Goal: Information Seeking & Learning: Learn about a topic

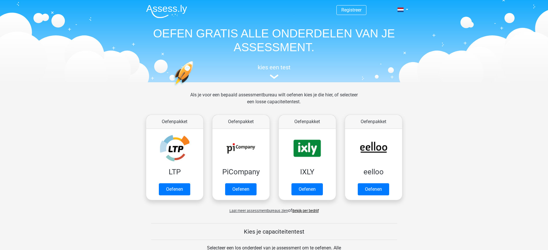
click at [172, 7] on img at bounding box center [166, 12] width 41 height 14
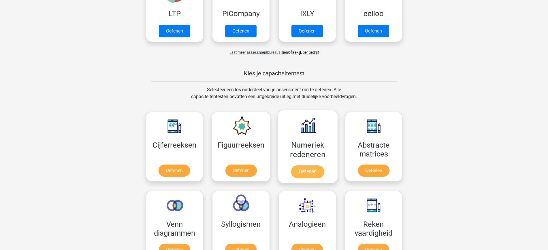
scroll to position [180, 0]
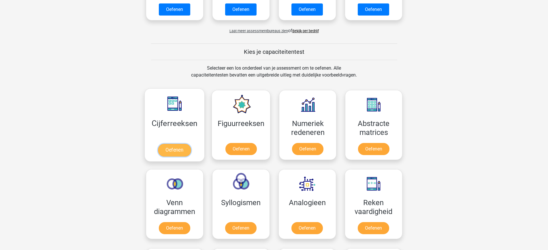
click at [163, 151] on link "Oefenen" at bounding box center [174, 150] width 33 height 13
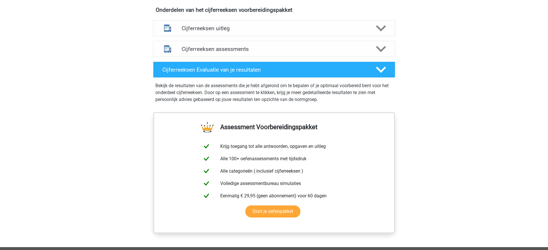
scroll to position [287, 0]
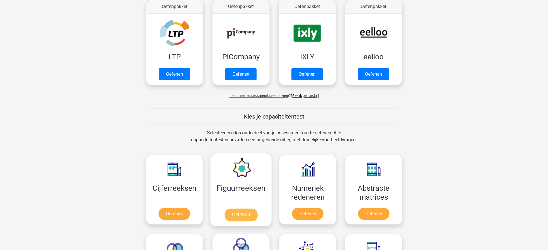
scroll to position [180, 0]
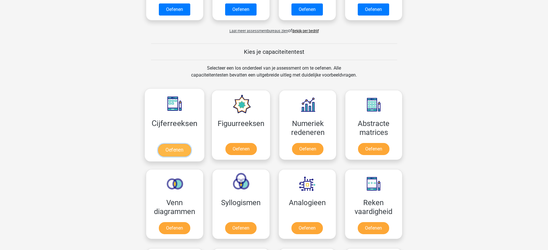
click at [181, 149] on link "Oefenen" at bounding box center [174, 150] width 33 height 13
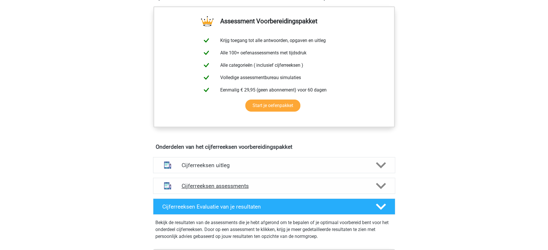
scroll to position [252, 0]
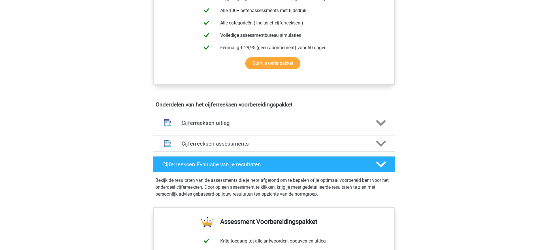
click at [218, 147] on h4 "Cijferreeksen assessments" at bounding box center [274, 144] width 185 height 7
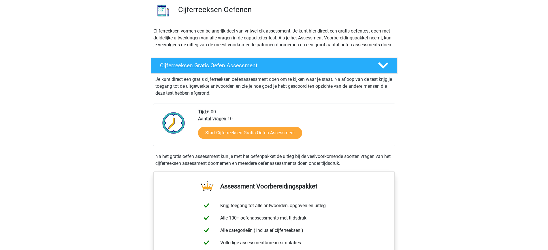
scroll to position [0, 0]
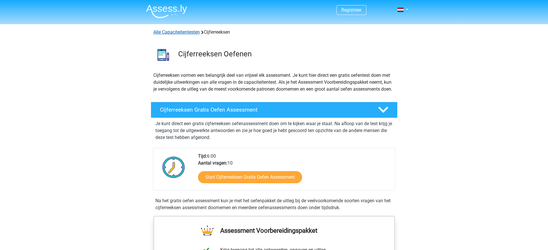
click at [175, 31] on link "Alle Capaciteitentesten" at bounding box center [176, 31] width 46 height 5
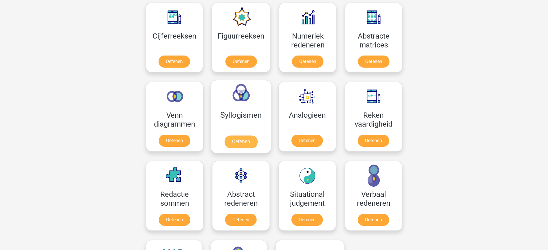
scroll to position [231, 0]
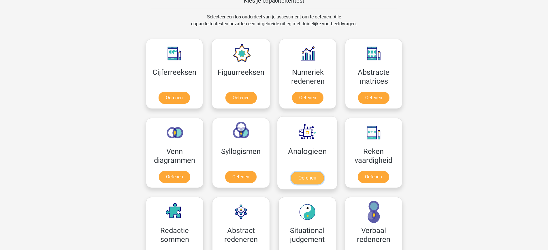
click at [307, 177] on link "Oefenen" at bounding box center [306, 178] width 33 height 13
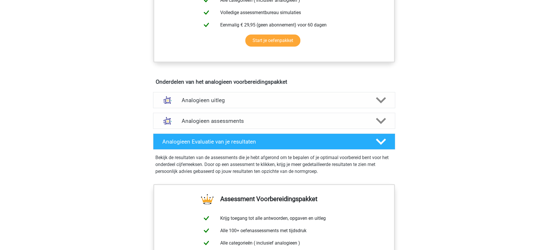
scroll to position [324, 0]
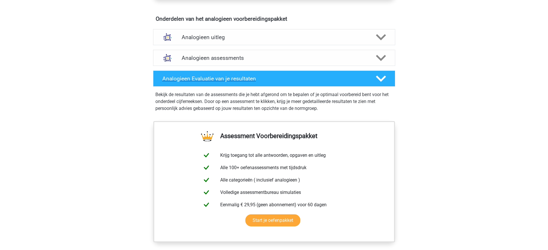
click at [382, 77] on icon at bounding box center [381, 79] width 10 height 10
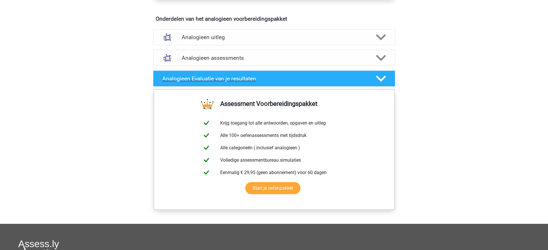
click at [382, 77] on icon at bounding box center [381, 79] width 10 height 10
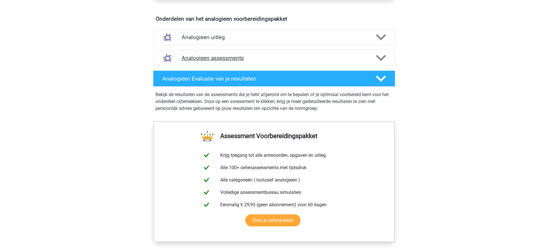
click at [337, 59] on h4 "Analogieen assessments" at bounding box center [274, 58] width 185 height 7
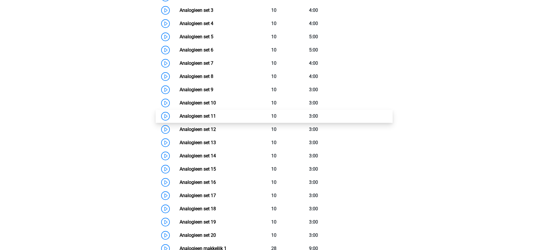
scroll to position [468, 0]
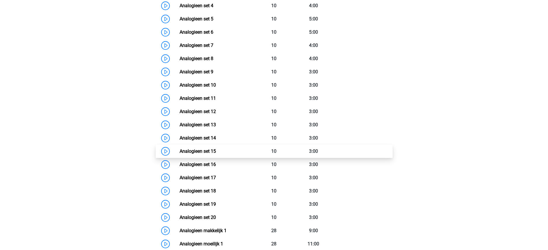
click at [216, 150] on link "Analogieen set 15" at bounding box center [198, 151] width 36 height 5
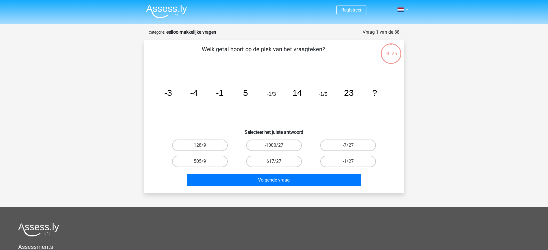
drag, startPoint x: 186, startPoint y: 34, endPoint x: 197, endPoint y: 27, distance: 13.0
click at [188, 34] on strong "eelloo makkelijke vragen" at bounding box center [191, 31] width 50 height 5
click at [180, 8] on img at bounding box center [166, 12] width 41 height 14
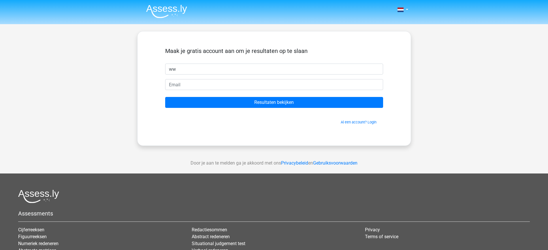
type input "w"
click at [164, 15] on img at bounding box center [166, 12] width 41 height 14
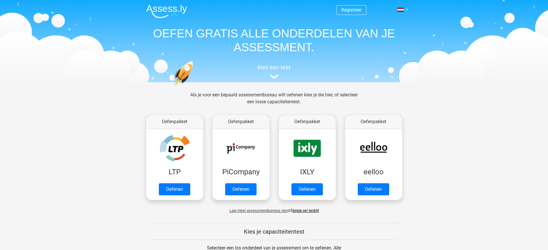
click at [345, 13] on span "Registreer" at bounding box center [351, 10] width 30 height 10
click at [352, 7] on span "Registreer" at bounding box center [351, 10] width 30 height 10
click at [351, 10] on link "Registreer" at bounding box center [351, 9] width 20 height 5
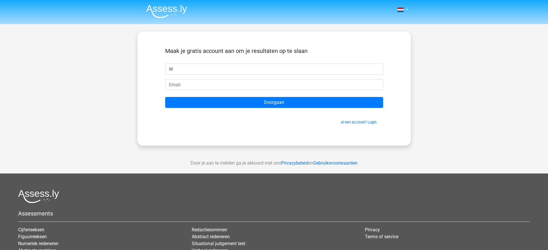
type input "Wilco"
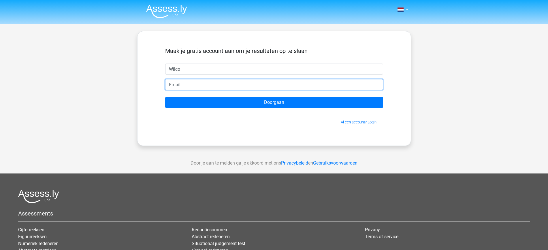
click at [202, 86] on input "email" at bounding box center [274, 84] width 218 height 11
type input "[EMAIL_ADDRESS][DOMAIN_NAME]"
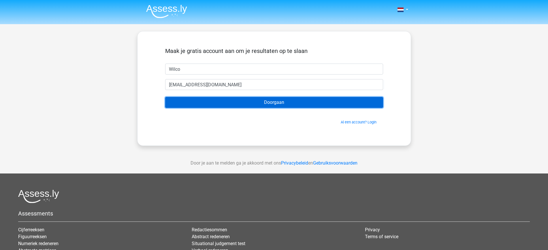
click at [211, 103] on input "Doorgaan" at bounding box center [274, 102] width 218 height 11
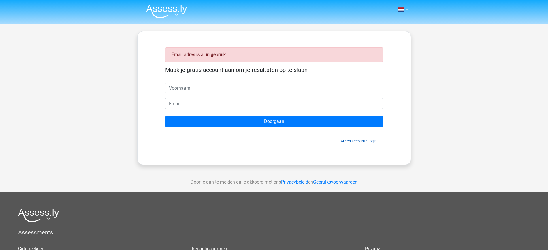
click at [347, 141] on link "Al een account? Login" at bounding box center [359, 141] width 36 height 4
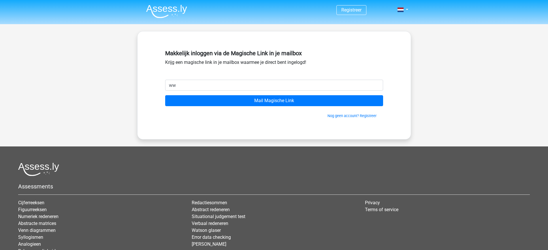
type input "[EMAIL_ADDRESS][DOMAIN_NAME]"
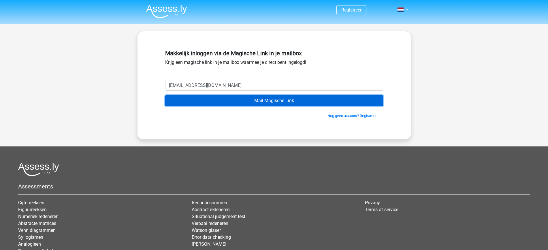
click at [217, 102] on input "Mail Magische Link" at bounding box center [274, 100] width 218 height 11
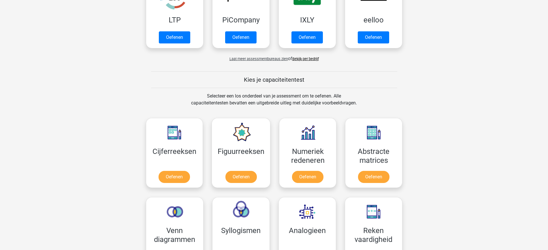
scroll to position [72, 0]
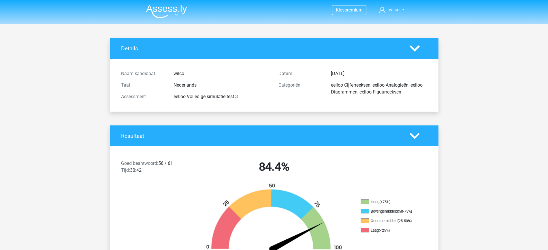
click at [424, 47] on div at bounding box center [418, 49] width 26 height 10
click at [421, 48] on div at bounding box center [418, 49] width 26 height 10
click at [418, 49] on icon at bounding box center [414, 49] width 10 height 10
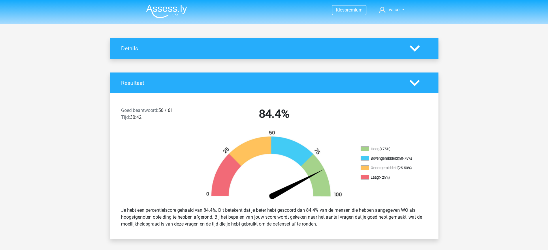
click at [418, 49] on icon at bounding box center [414, 49] width 10 height 10
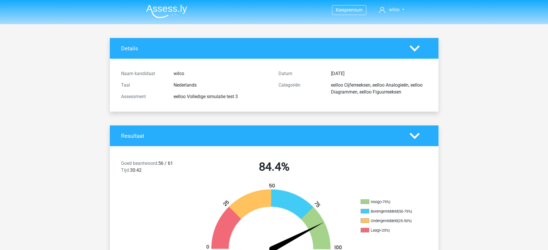
click at [418, 49] on icon at bounding box center [414, 49] width 10 height 10
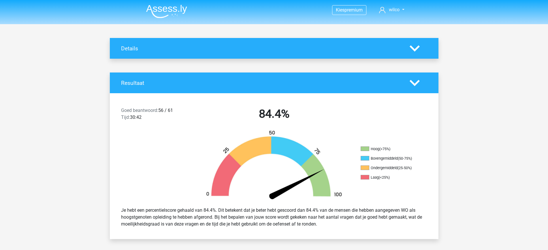
click at [416, 88] on icon at bounding box center [414, 83] width 10 height 10
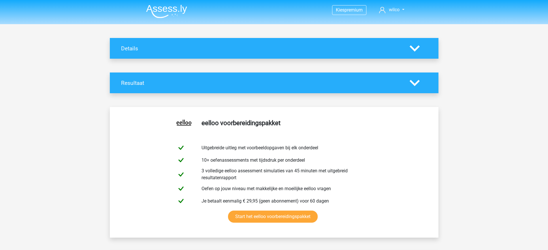
click at [416, 88] on icon at bounding box center [414, 83] width 10 height 10
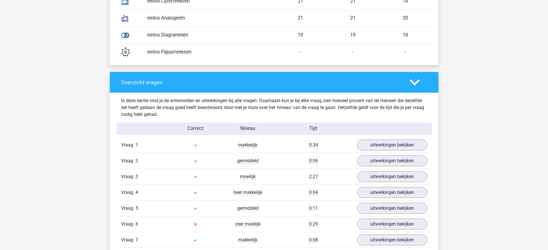
scroll to position [468, 0]
click at [419, 77] on icon at bounding box center [414, 82] width 10 height 10
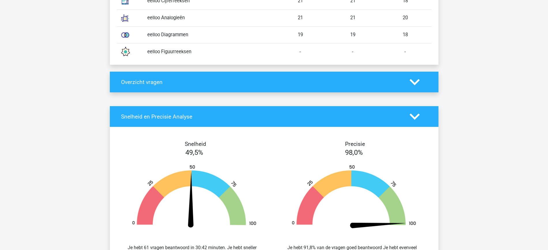
click at [416, 80] on icon at bounding box center [414, 82] width 10 height 10
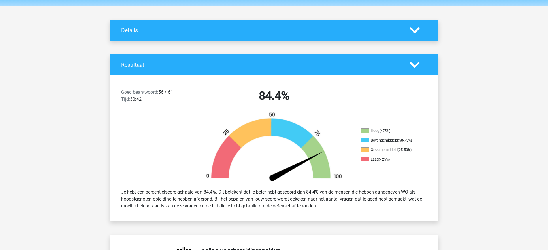
scroll to position [0, 0]
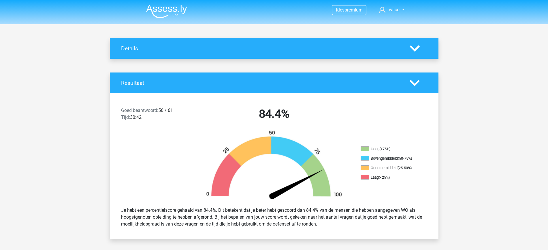
drag, startPoint x: 266, startPoint y: 182, endPoint x: 270, endPoint y: 36, distance: 145.6
click at [243, 56] on div "Details" at bounding box center [274, 48] width 329 height 21
click at [252, 47] on h4 "Details" at bounding box center [261, 48] width 280 height 7
click at [420, 44] on div at bounding box center [418, 49] width 26 height 10
click at [418, 46] on polygon at bounding box center [414, 48] width 10 height 6
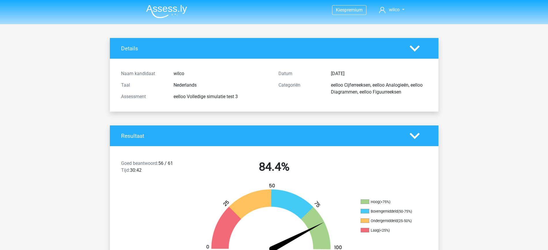
click at [417, 46] on icon at bounding box center [414, 49] width 10 height 10
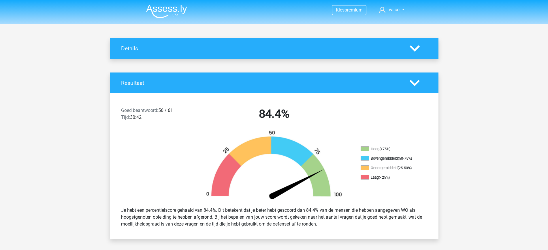
click at [414, 81] on icon at bounding box center [414, 83] width 10 height 10
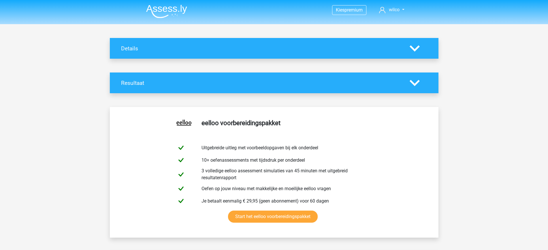
click at [414, 81] on icon at bounding box center [414, 83] width 10 height 10
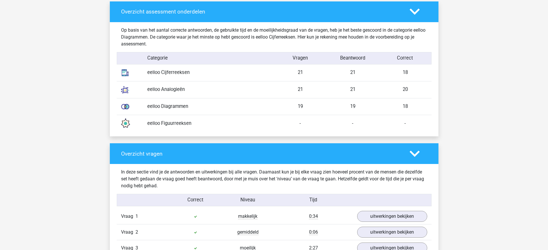
scroll to position [360, 0]
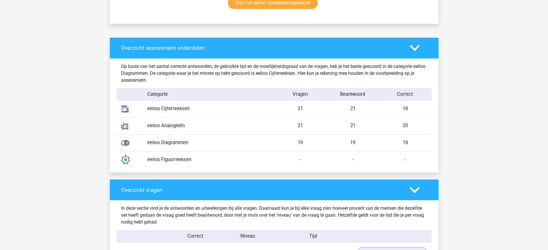
click at [411, 190] on icon at bounding box center [414, 190] width 10 height 10
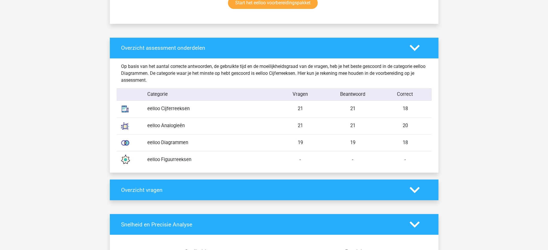
click at [411, 190] on icon at bounding box center [414, 190] width 10 height 10
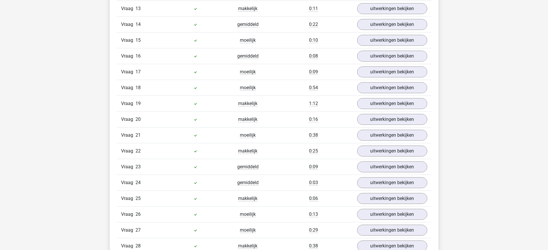
scroll to position [1045, 0]
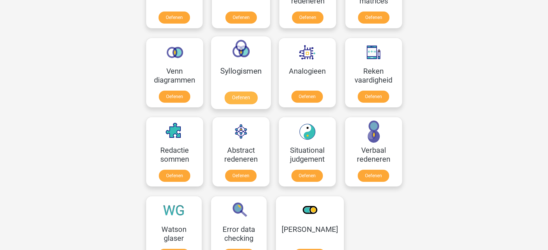
scroll to position [324, 0]
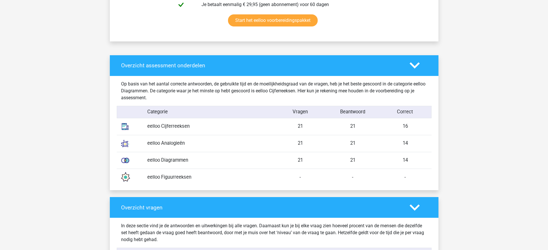
scroll to position [396, 0]
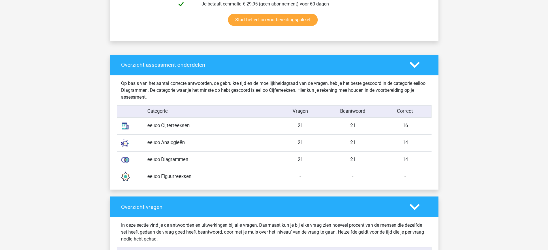
click at [189, 124] on div "eelloo Cijferreeksen" at bounding box center [208, 125] width 131 height 7
click at [377, 114] on div "Beantwoord" at bounding box center [352, 111] width 52 height 7
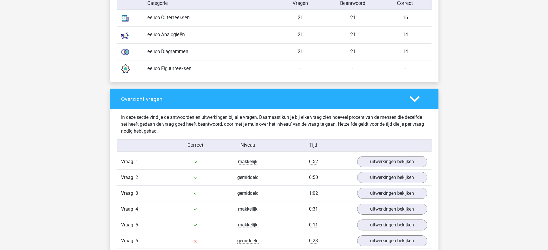
scroll to position [576, 0]
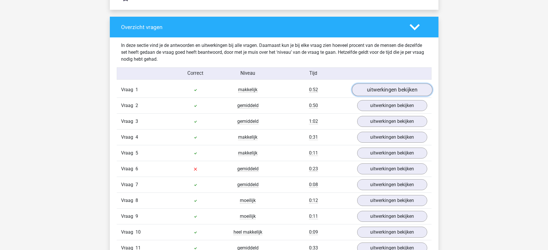
click at [380, 90] on link "uitwerkingen bekijken" at bounding box center [392, 90] width 80 height 13
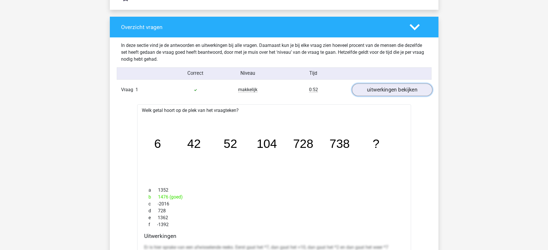
click at [380, 89] on link "uitwerkingen bekijken" at bounding box center [392, 90] width 80 height 13
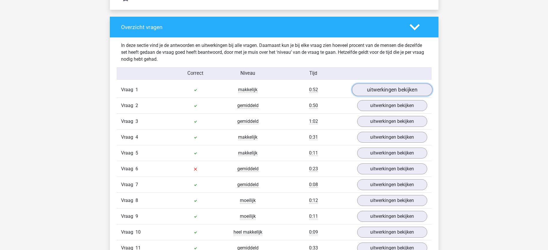
click at [378, 92] on link "uitwerkingen bekijken" at bounding box center [392, 90] width 80 height 13
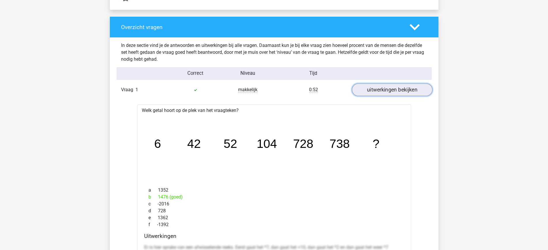
click at [378, 92] on link "uitwerkingen bekijken" at bounding box center [392, 90] width 80 height 13
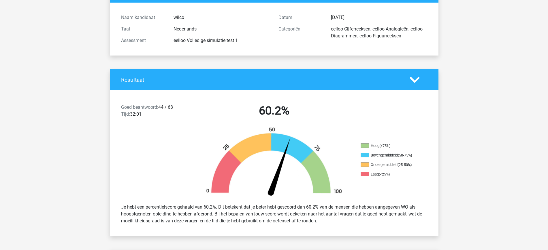
scroll to position [0, 0]
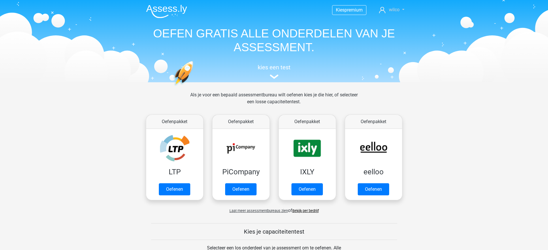
click at [397, 10] on span "wilco" at bounding box center [394, 9] width 11 height 5
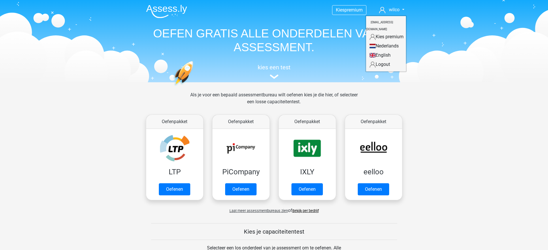
click at [386, 22] on small "[EMAIL_ADDRESS][DOMAIN_NAME]" at bounding box center [379, 25] width 27 height 19
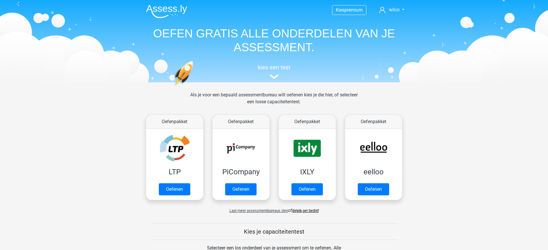
click at [395, 5] on nav "Kies premium wilco wwjdelange@live.nl" at bounding box center [273, 10] width 265 height 19
click at [390, 15] on nav "Kies premium wilco wwjdelange@live.nl" at bounding box center [273, 10] width 265 height 19
click at [393, 9] on span "wilco" at bounding box center [394, 9] width 11 height 5
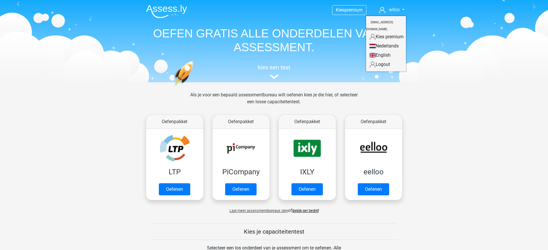
click at [379, 41] on link "Nederlands" at bounding box center [386, 45] width 40 height 9
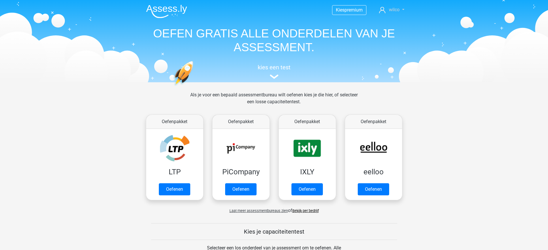
click at [397, 7] on span "wilco" at bounding box center [394, 9] width 11 height 5
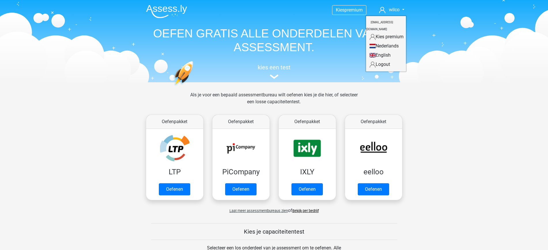
click at [384, 32] on link "Kies premium" at bounding box center [386, 36] width 40 height 9
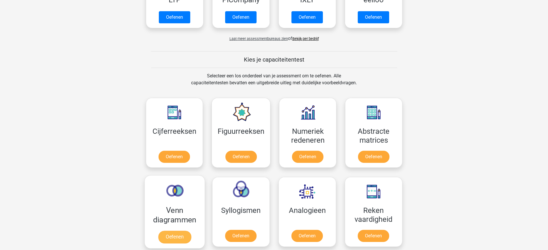
scroll to position [216, 0]
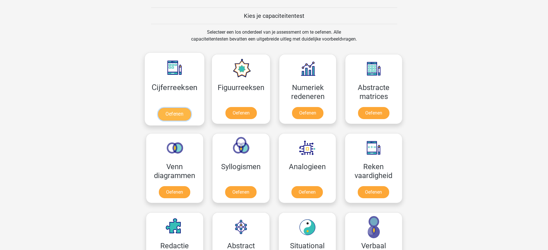
click at [183, 108] on link "Oefenen" at bounding box center [174, 114] width 33 height 13
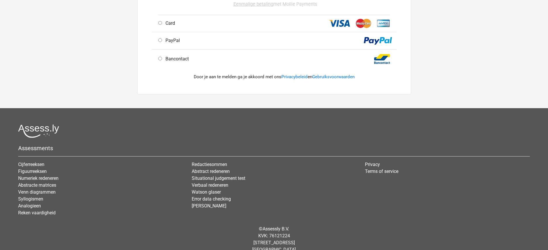
scroll to position [210, 0]
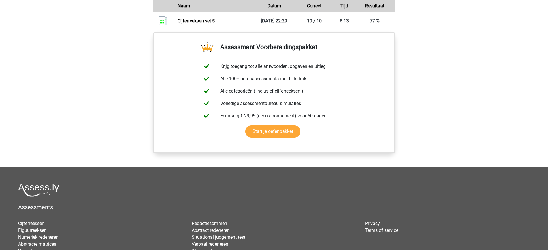
scroll to position [315, 0]
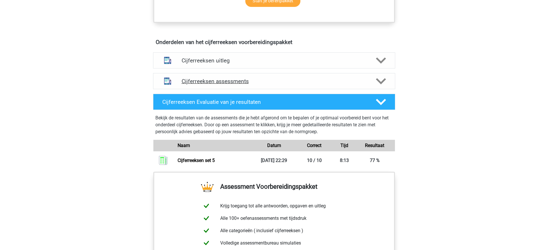
click at [362, 85] on h4 "Cijferreeksen assessments" at bounding box center [274, 81] width 185 height 7
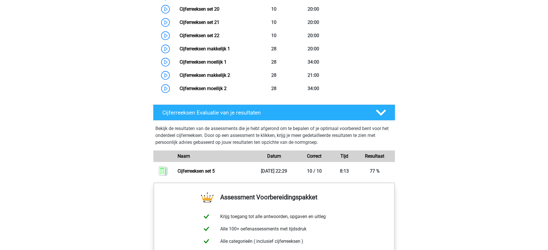
scroll to position [675, 0]
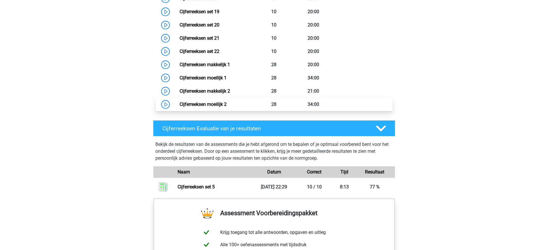
click at [209, 107] on link "Cijferreeksen moeilijk 2" at bounding box center [203, 104] width 47 height 5
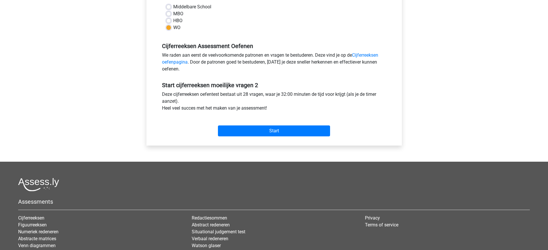
scroll to position [144, 0]
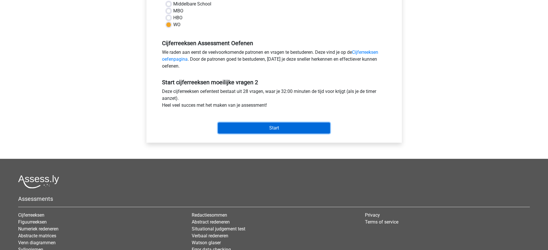
click at [270, 125] on input "Start" at bounding box center [274, 128] width 112 height 11
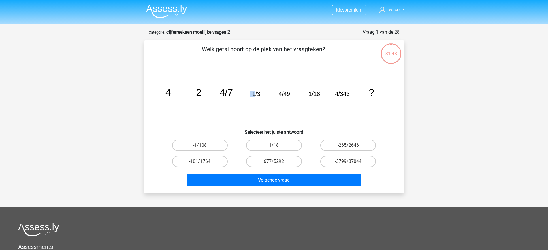
drag, startPoint x: 250, startPoint y: 95, endPoint x: 259, endPoint y: 94, distance: 9.3
click at [257, 94] on tspan "-1/3" at bounding box center [255, 94] width 10 height 6
click at [263, 94] on icon "image/svg+xml 4 -2 4/7 -1/3 4/49 -1/18 4/343 ?" at bounding box center [274, 96] width 232 height 58
drag, startPoint x: 256, startPoint y: 95, endPoint x: 260, endPoint y: 95, distance: 3.5
click at [259, 95] on tspan "-1/3" at bounding box center [255, 94] width 10 height 6
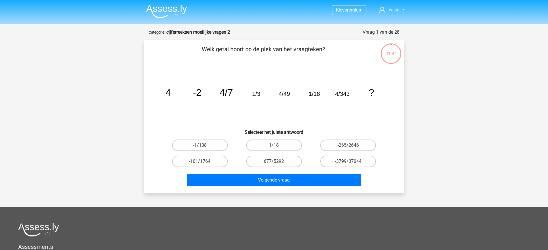
click at [229, 92] on tspan "4/7" at bounding box center [226, 92] width 14 height 11
click at [205, 144] on label "-1/108" at bounding box center [200, 146] width 56 height 12
click at [203, 146] on input "-1/108" at bounding box center [202, 148] width 4 height 4
radio input "true"
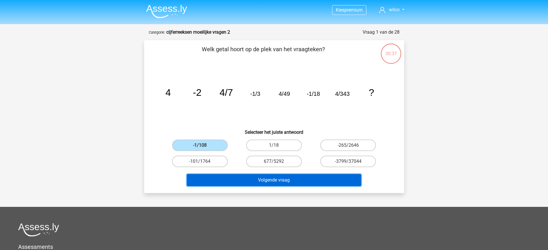
click at [262, 185] on button "Volgende vraag" at bounding box center [274, 180] width 174 height 12
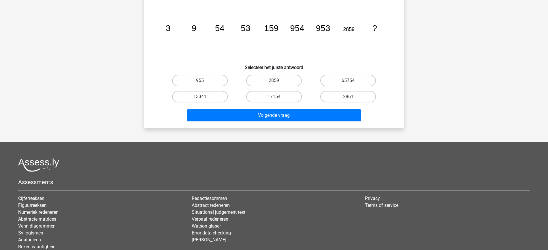
scroll to position [29, 0]
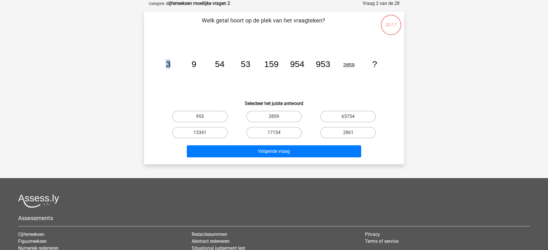
click at [168, 64] on tspan "3" at bounding box center [167, 64] width 5 height 10
click at [195, 66] on tspan "9" at bounding box center [193, 64] width 5 height 10
click at [219, 65] on tspan "54" at bounding box center [220, 64] width 10 height 10
click at [293, 63] on tspan "954" at bounding box center [297, 64] width 14 height 10
click at [168, 63] on tspan "3" at bounding box center [167, 64] width 5 height 10
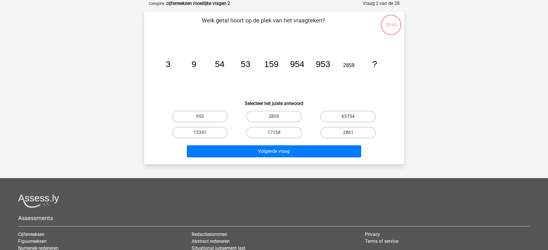
click at [199, 69] on icon "image/svg+xml 3 9 54 53 159 954 953 2859 ?" at bounding box center [274, 67] width 232 height 58
click at [194, 64] on tspan "9" at bounding box center [193, 64] width 5 height 10
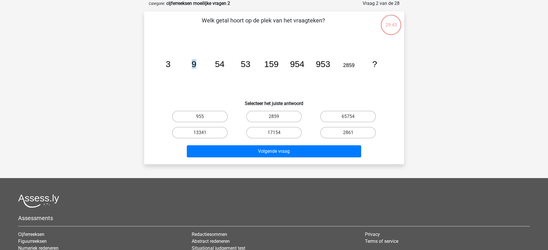
click at [194, 64] on tspan "9" at bounding box center [193, 64] width 5 height 10
drag, startPoint x: 226, startPoint y: 76, endPoint x: 227, endPoint y: 67, distance: 9.3
click at [228, 76] on icon "image/svg+xml 3 9 54 53 159 954 953 2859 ?" at bounding box center [274, 67] width 232 height 58
drag, startPoint x: 223, startPoint y: 61, endPoint x: 213, endPoint y: 63, distance: 10.2
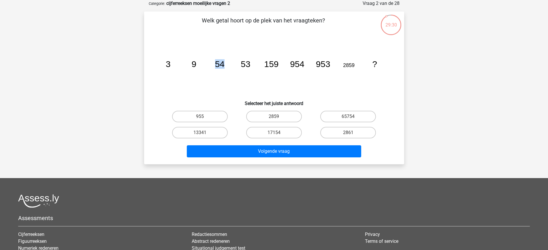
click at [213, 63] on icon "image/svg+xml 3 9 54 53 159 954 953 2859 ?" at bounding box center [274, 67] width 232 height 58
click at [221, 62] on tspan "54" at bounding box center [220, 64] width 10 height 10
click at [254, 117] on label "2859" at bounding box center [274, 117] width 56 height 12
click at [274, 117] on input "2859" at bounding box center [276, 119] width 4 height 4
radio input "true"
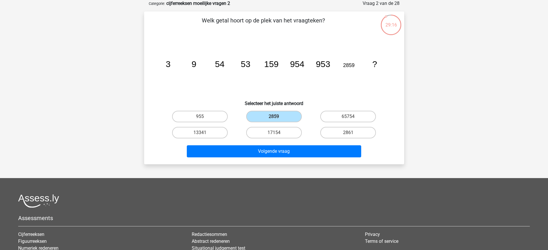
drag, startPoint x: 333, startPoint y: 131, endPoint x: 333, endPoint y: 139, distance: 7.8
click at [334, 132] on label "2861" at bounding box center [348, 133] width 56 height 12
click at [348, 133] on input "2861" at bounding box center [350, 135] width 4 height 4
radio input "true"
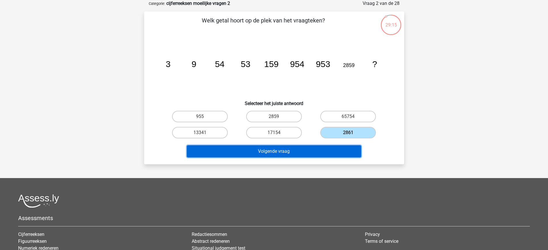
click at [325, 148] on button "Volgende vraag" at bounding box center [274, 152] width 174 height 12
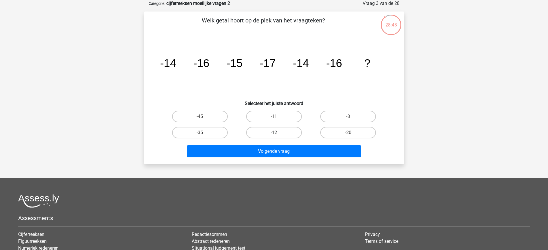
click at [268, 127] on div "-12" at bounding box center [274, 133] width 74 height 16
click at [273, 135] on label "-12" at bounding box center [274, 133] width 56 height 12
click at [274, 135] on input "-12" at bounding box center [276, 135] width 4 height 4
radio input "true"
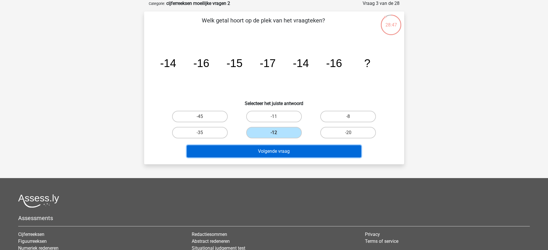
click at [279, 152] on button "Volgende vraag" at bounding box center [274, 152] width 174 height 12
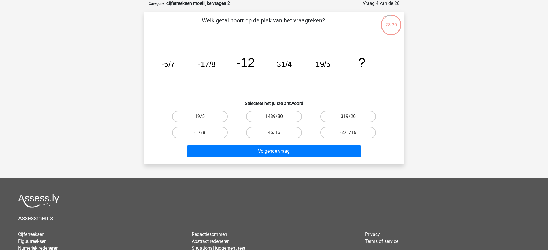
scroll to position [0, 0]
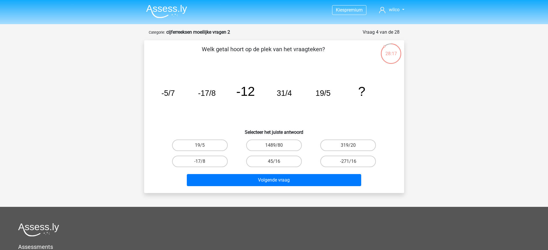
click at [175, 11] on img at bounding box center [166, 12] width 41 height 14
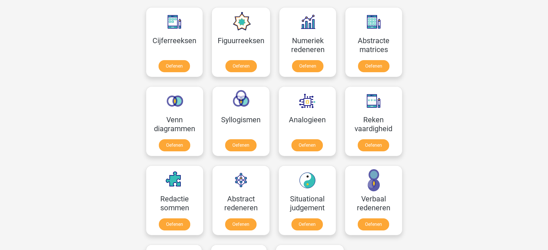
scroll to position [252, 0]
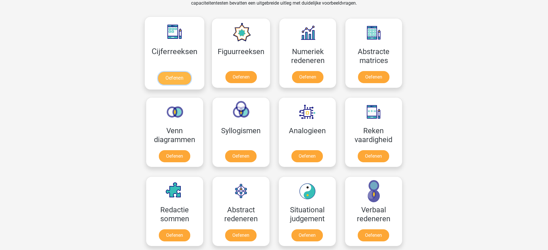
click at [181, 75] on link "Oefenen" at bounding box center [174, 78] width 33 height 13
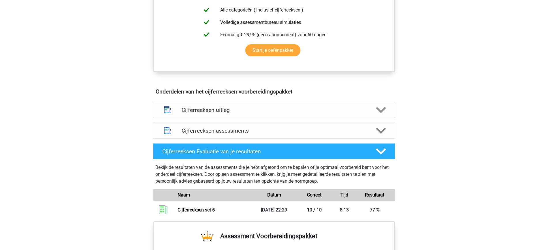
scroll to position [360, 0]
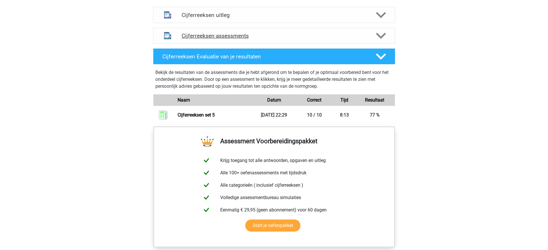
click at [226, 44] on div "Cijferreeksen assessments" at bounding box center [274, 36] width 242 height 16
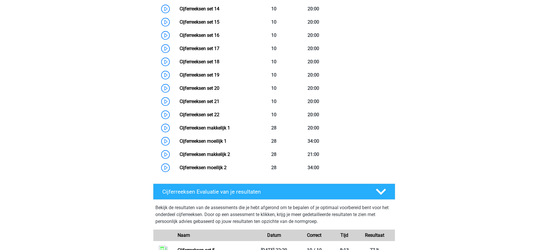
scroll to position [684, 0]
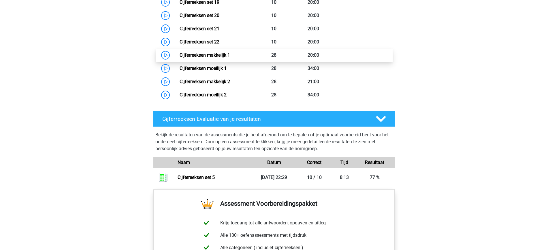
click at [207, 58] on link "Cijferreeksen makkelijk 1" at bounding box center [205, 54] width 50 height 5
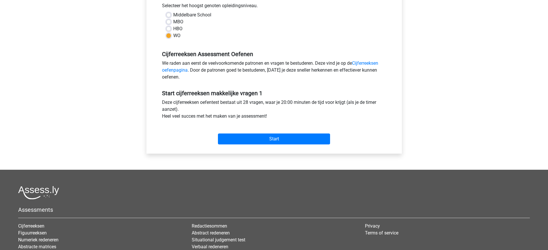
scroll to position [180, 0]
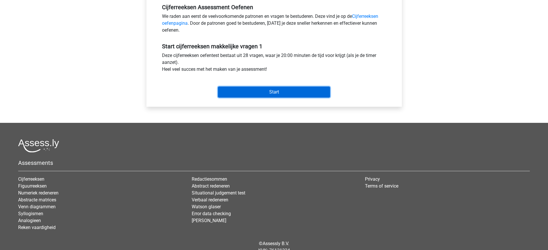
click at [257, 91] on input "Start" at bounding box center [274, 92] width 112 height 11
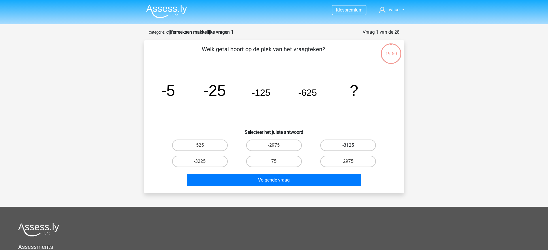
click at [357, 146] on label "-3125" at bounding box center [348, 146] width 56 height 12
click at [352, 146] on input "-3125" at bounding box center [350, 148] width 4 height 4
radio input "true"
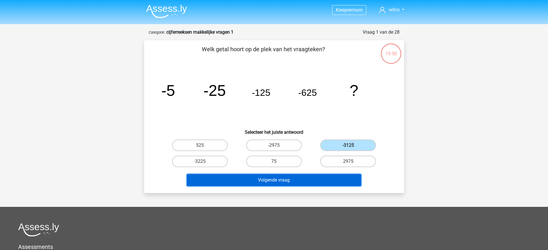
click at [326, 177] on button "Volgende vraag" at bounding box center [274, 180] width 174 height 12
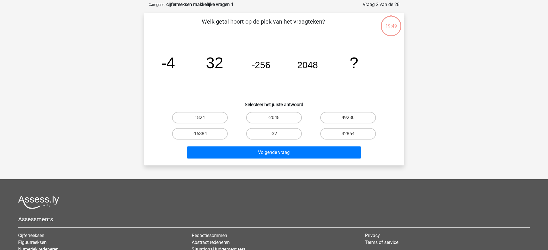
scroll to position [29, 0]
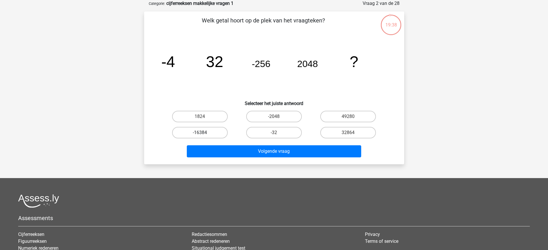
click at [214, 133] on label "-16384" at bounding box center [200, 133] width 56 height 12
click at [203, 133] on input "-16384" at bounding box center [202, 135] width 4 height 4
radio input "true"
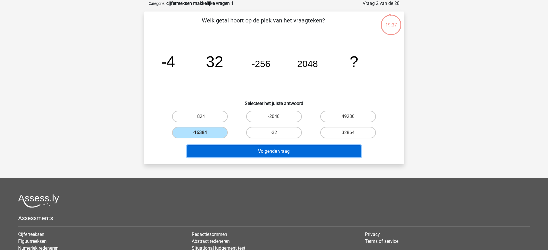
click at [238, 151] on button "Volgende vraag" at bounding box center [274, 152] width 174 height 12
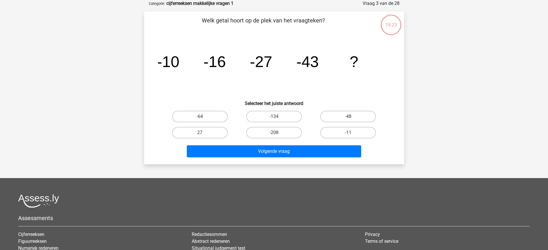
click at [176, 63] on tspan "-10" at bounding box center [168, 61] width 22 height 17
click at [216, 120] on label "-64" at bounding box center [200, 117] width 56 height 12
click at [203, 120] on input "-64" at bounding box center [202, 119] width 4 height 4
radio input "true"
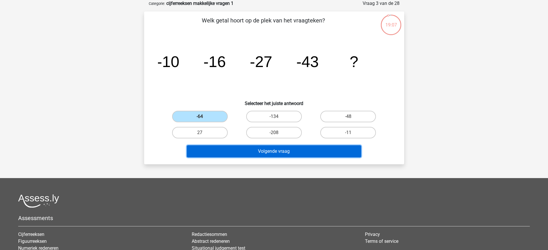
click at [242, 151] on button "Volgende vraag" at bounding box center [274, 152] width 174 height 12
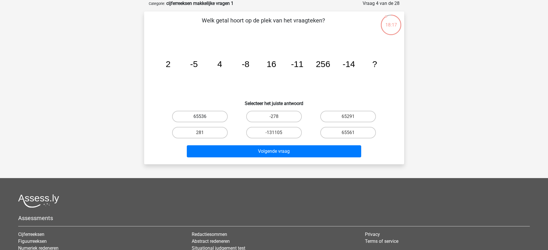
click at [212, 116] on label "65536" at bounding box center [200, 117] width 56 height 12
click at [203, 117] on input "65536" at bounding box center [202, 119] width 4 height 4
radio input "true"
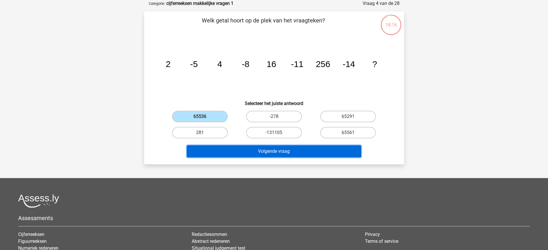
click at [238, 156] on button "Volgende vraag" at bounding box center [274, 152] width 174 height 12
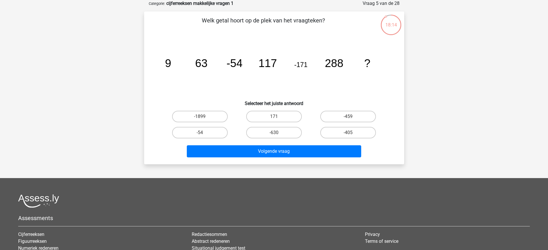
drag, startPoint x: 165, startPoint y: 62, endPoint x: 174, endPoint y: 66, distance: 10.3
click at [169, 63] on icon "image/svg+xml 9 63 -54 117 -171 288 ?" at bounding box center [274, 67] width 232 height 58
click at [184, 68] on icon "image/svg+xml 9 63 -54 117 -171 288 ?" at bounding box center [274, 67] width 232 height 58
click at [208, 63] on icon "image/svg+xml 9 63 -54 117 -171 288 ?" at bounding box center [274, 67] width 232 height 58
drag, startPoint x: 239, startPoint y: 65, endPoint x: 293, endPoint y: 63, distance: 54.8
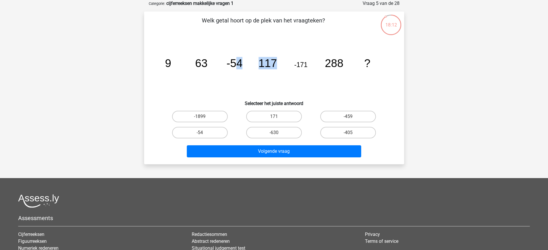
click at [293, 64] on icon "image/svg+xml 9 63 -54 117 -171 288 ?" at bounding box center [274, 67] width 232 height 58
click at [295, 65] on tspan "-171" at bounding box center [300, 64] width 13 height 7
click at [246, 67] on icon "image/svg+xml 9 63 -54 117 -171 288 ?" at bounding box center [274, 67] width 232 height 58
click at [232, 65] on tspan "-54" at bounding box center [234, 63] width 16 height 12
click at [229, 65] on tspan "-54" at bounding box center [234, 63] width 16 height 12
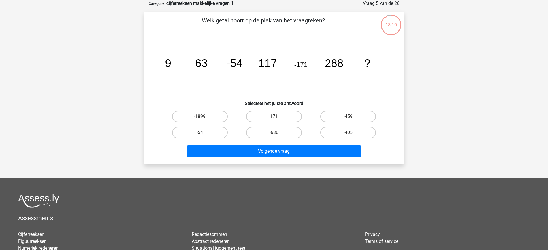
click at [235, 66] on tspan "-54" at bounding box center [234, 63] width 16 height 12
click at [307, 70] on icon "image/svg+xml 9 63 -54 117 -171 288 ?" at bounding box center [274, 67] width 232 height 58
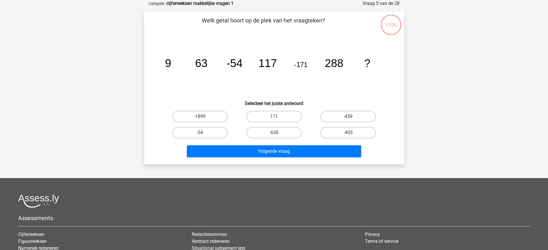
click at [356, 120] on label "-459" at bounding box center [348, 117] width 56 height 12
click at [352, 120] on input "-459" at bounding box center [350, 119] width 4 height 4
radio input "true"
click at [362, 118] on label "-459" at bounding box center [348, 117] width 56 height 12
click at [352, 118] on input "-459" at bounding box center [350, 119] width 4 height 4
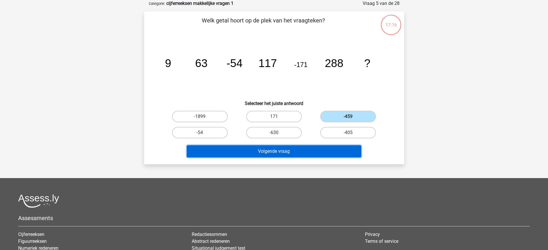
click at [339, 146] on button "Volgende vraag" at bounding box center [274, 152] width 174 height 12
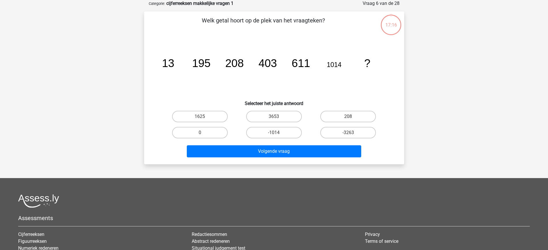
click at [339, 148] on button "Volgende vraag" at bounding box center [274, 152] width 174 height 12
click at [303, 65] on tspan "611" at bounding box center [300, 63] width 18 height 12
click at [167, 64] on tspan "13" at bounding box center [168, 63] width 12 height 12
click at [232, 65] on tspan "208" at bounding box center [234, 63] width 18 height 12
click at [299, 66] on tspan "611" at bounding box center [300, 63] width 18 height 12
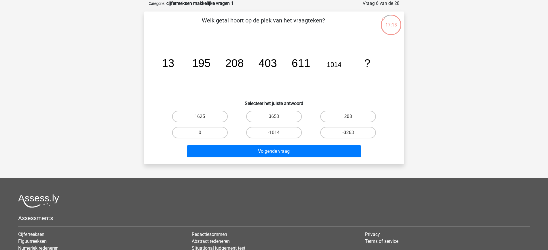
click at [372, 66] on icon "image/svg+xml 13 195 208 403 611 1014 ?" at bounding box center [274, 67] width 232 height 58
click at [166, 63] on tspan "13" at bounding box center [168, 63] width 12 height 12
drag, startPoint x: 193, startPoint y: 63, endPoint x: 212, endPoint y: 63, distance: 19.0
click at [210, 63] on tspan "195" at bounding box center [201, 63] width 18 height 12
drag, startPoint x: 224, startPoint y: 64, endPoint x: 237, endPoint y: 63, distance: 13.3
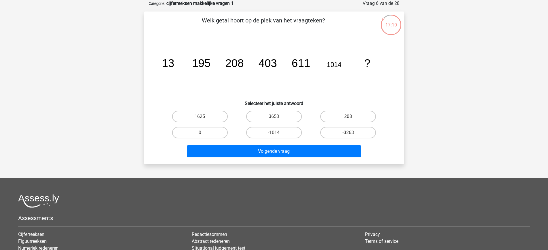
click at [237, 63] on icon "image/svg+xml 13 195 208 403 611 1014 ?" at bounding box center [274, 67] width 232 height 58
click at [256, 63] on icon "image/svg+xml 13 195 208 403 611 1014 ?" at bounding box center [274, 67] width 232 height 58
click at [277, 64] on icon "image/svg+xml 13 195 208 403 611 1014 ?" at bounding box center [274, 67] width 232 height 58
drag, startPoint x: 299, startPoint y: 64, endPoint x: 319, endPoint y: 63, distance: 20.2
click at [319, 63] on icon "image/svg+xml 13 195 208 403 611 1014 ?" at bounding box center [274, 67] width 232 height 58
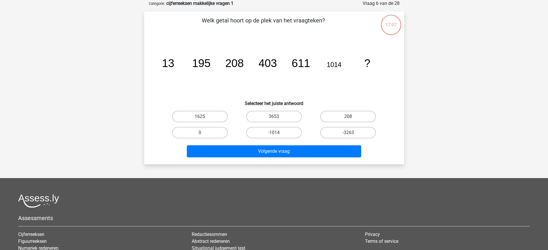
drag, startPoint x: 283, startPoint y: 60, endPoint x: 289, endPoint y: 61, distance: 6.4
click at [284, 60] on icon "image/svg+xml 13 195 208 403 611 1014 ?" at bounding box center [274, 67] width 232 height 58
click at [328, 66] on icon "image/svg+xml 13 195 208 403 611 1014 ?" at bounding box center [274, 67] width 232 height 58
click at [266, 63] on tspan "403" at bounding box center [267, 63] width 18 height 12
click at [267, 65] on tspan "403" at bounding box center [267, 63] width 18 height 12
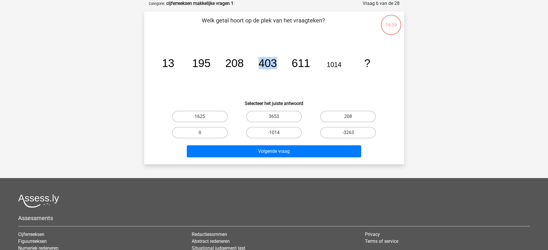
click at [266, 67] on tspan "403" at bounding box center [267, 63] width 18 height 12
click at [219, 111] on label "1625" at bounding box center [200, 117] width 56 height 12
click at [203, 117] on input "1625" at bounding box center [202, 119] width 4 height 4
radio input "true"
click at [216, 115] on label "1625" at bounding box center [200, 117] width 56 height 12
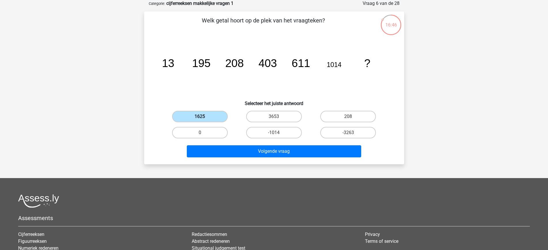
click at [203, 117] on input "1625" at bounding box center [202, 119] width 4 height 4
click at [261, 162] on div "Welk getal hoort op de plek van het vraagteken? image/svg+xml 13 195 208 403 61…" at bounding box center [274, 88] width 260 height 153
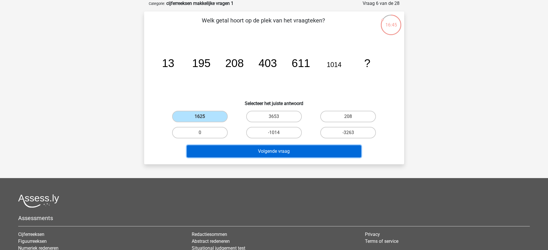
click at [264, 156] on button "Volgende vraag" at bounding box center [274, 152] width 174 height 12
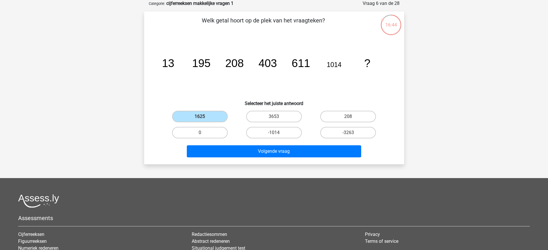
click at [247, 186] on footer "Assessments Cijferreeksen Figuurreeksen Numeriek redeneren Abstracte matrices V…" at bounding box center [274, 254] width 548 height 152
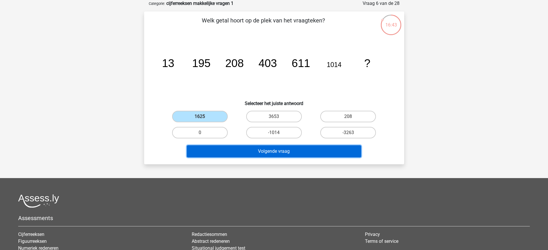
click at [266, 149] on button "Volgende vraag" at bounding box center [274, 152] width 174 height 12
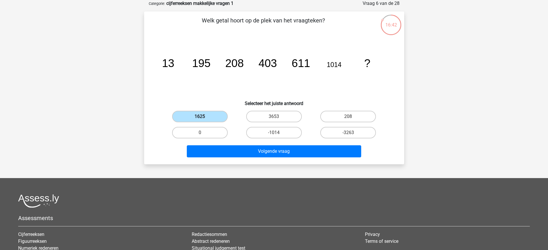
click at [202, 115] on label "1625" at bounding box center [200, 117] width 56 height 12
click at [202, 117] on input "1625" at bounding box center [202, 119] width 4 height 4
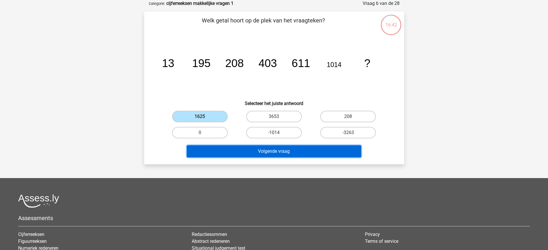
click at [282, 154] on button "Volgende vraag" at bounding box center [274, 152] width 174 height 12
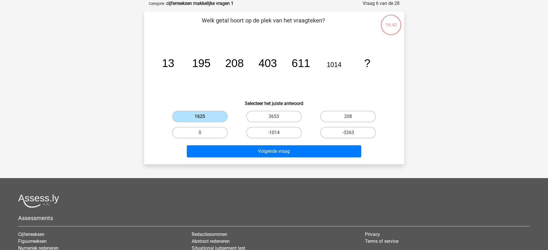
click at [261, 135] on label "-1014" at bounding box center [274, 133] width 56 height 12
click at [274, 135] on input "-1014" at bounding box center [276, 135] width 4 height 4
radio input "true"
click at [210, 119] on label "1625" at bounding box center [200, 117] width 56 height 12
click at [203, 119] on input "1625" at bounding box center [202, 119] width 4 height 4
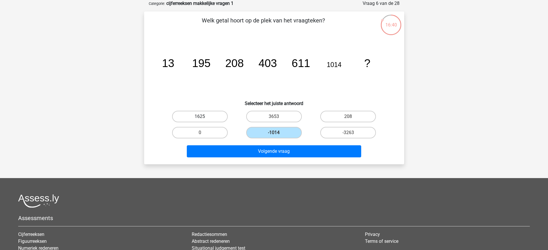
radio input "true"
click at [232, 142] on div "Volgende vraag" at bounding box center [273, 150] width 241 height 19
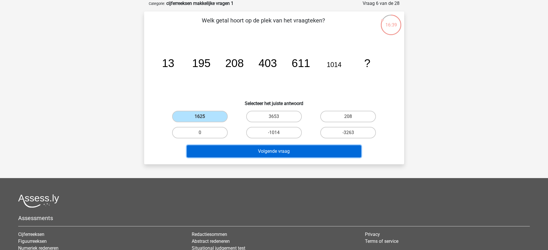
click at [248, 151] on button "Volgende vraag" at bounding box center [274, 152] width 174 height 12
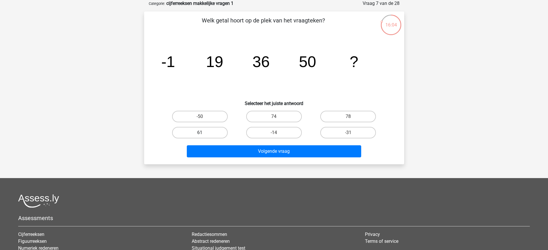
click at [205, 135] on label "61" at bounding box center [200, 133] width 56 height 12
click at [203, 135] on input "61" at bounding box center [202, 135] width 4 height 4
radio input "true"
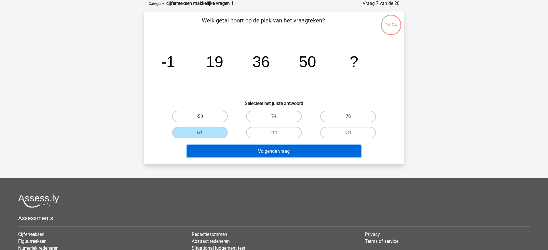
click at [219, 154] on button "Volgende vraag" at bounding box center [274, 152] width 174 height 12
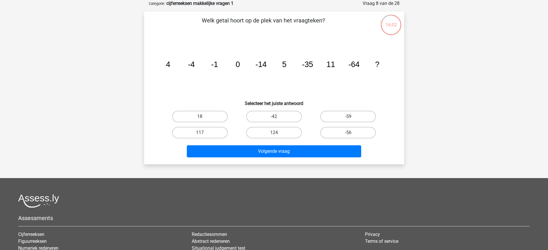
click at [166, 64] on tspan "4" at bounding box center [168, 64] width 4 height 9
click at [184, 65] on icon "image/svg+xml 4 -4 -1 0 -14 5 -35 11 -64 ?" at bounding box center [274, 67] width 232 height 58
click at [190, 73] on icon "image/svg+xml 4 -4 -1 0 -14 5 -35 11 -64 ?" at bounding box center [274, 67] width 232 height 58
click at [165, 67] on icon "image/svg+xml 4 -4 -1 0 -14 5 -35 11 -64 ?" at bounding box center [274, 67] width 232 height 58
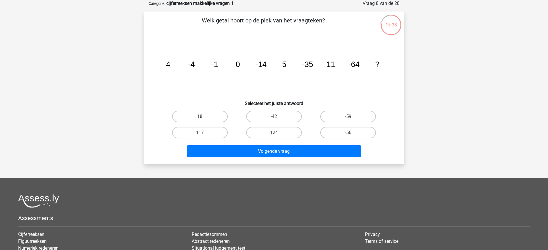
click at [164, 63] on icon "image/svg+xml 4 -4 -1 0 -14 5 -35 11 -64 ?" at bounding box center [274, 67] width 232 height 58
drag, startPoint x: 169, startPoint y: 66, endPoint x: 186, endPoint y: 72, distance: 18.4
click at [186, 72] on icon "image/svg+xml 4 -4 -1 0 -14 5 -35 11 -64 ?" at bounding box center [274, 67] width 232 height 58
click at [195, 65] on tspan "-4" at bounding box center [191, 64] width 7 height 9
drag, startPoint x: 169, startPoint y: 66, endPoint x: 173, endPoint y: 65, distance: 5.1
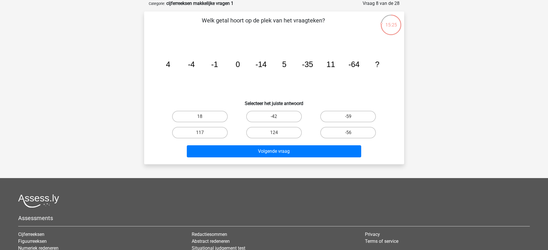
click at [169, 65] on tspan "4" at bounding box center [168, 64] width 4 height 9
click at [185, 64] on icon "image/svg+xml 4 -4 -1 0 -14 5 -35 11 -64 ?" at bounding box center [274, 67] width 232 height 58
drag, startPoint x: 221, startPoint y: 66, endPoint x: 231, endPoint y: 66, distance: 9.2
click at [221, 66] on icon "image/svg+xml 4 -4 -1 0 -14 5 -35 11 -64 ?" at bounding box center [274, 67] width 232 height 58
click at [248, 67] on icon "image/svg+xml 4 -4 -1 0 -14 5 -35 11 -64 ?" at bounding box center [274, 67] width 232 height 58
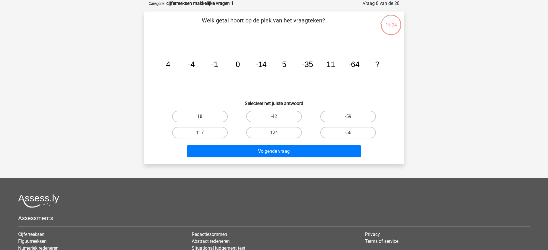
click at [269, 67] on icon "image/svg+xml 4 -4 -1 0 -14 5 -35 11 -64 ?" at bounding box center [274, 67] width 232 height 58
click at [283, 68] on tspan "5" at bounding box center [284, 64] width 4 height 9
click at [263, 63] on tspan "-14" at bounding box center [260, 64] width 11 height 9
click at [267, 64] on icon "image/svg+xml 4 -4 -1 0 -14 5 -35 11 -64 ?" at bounding box center [274, 67] width 232 height 58
drag, startPoint x: 238, startPoint y: 64, endPoint x: 268, endPoint y: 65, distance: 30.0
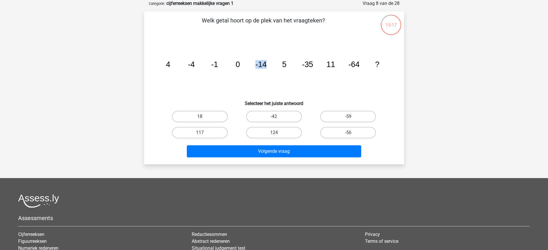
click at [268, 65] on icon "image/svg+xml 4 -4 -1 0 -14 5 -35 11 -64 ?" at bounding box center [274, 67] width 232 height 58
click at [291, 70] on icon "image/svg+xml 4 -4 -1 0 -14 5 -35 11 -64 ?" at bounding box center [274, 67] width 232 height 58
click at [206, 120] on label "18" at bounding box center [200, 117] width 56 height 12
click at [203, 120] on input "18" at bounding box center [202, 119] width 4 height 4
radio input "true"
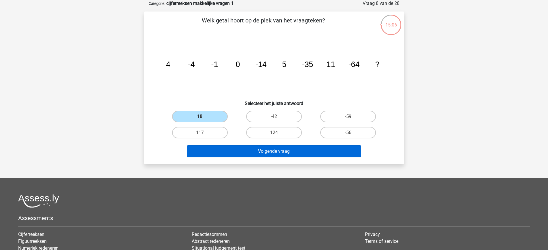
drag, startPoint x: 236, startPoint y: 161, endPoint x: 237, endPoint y: 153, distance: 8.4
click at [236, 161] on div "Welk getal hoort op de plek van het vraagteken? image/svg+xml 4 -4 -1 0 -14 5 -…" at bounding box center [274, 88] width 260 height 153
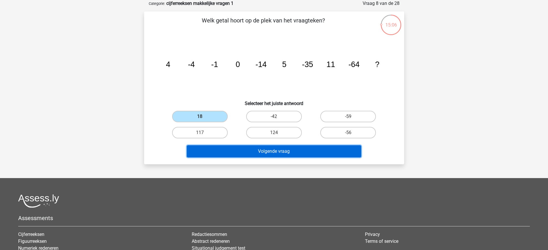
click at [238, 151] on button "Volgende vraag" at bounding box center [274, 152] width 174 height 12
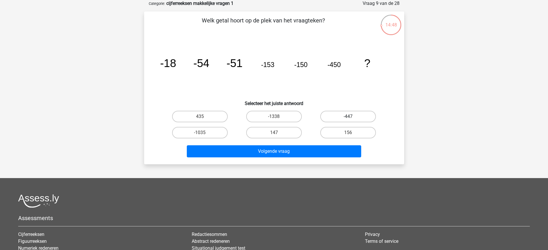
click at [357, 120] on label "-447" at bounding box center [348, 117] width 56 height 12
click at [352, 120] on input "-447" at bounding box center [350, 119] width 4 height 4
radio input "true"
click at [337, 144] on div "Volgende vraag" at bounding box center [273, 150] width 241 height 19
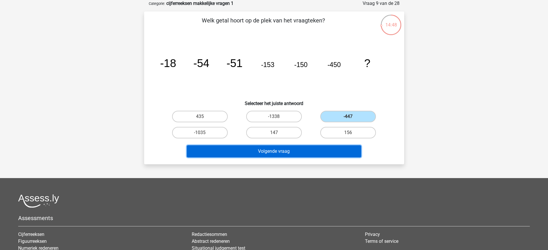
click at [335, 150] on button "Volgende vraag" at bounding box center [274, 152] width 174 height 12
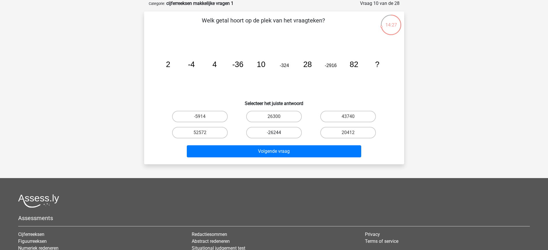
click at [278, 132] on label "-26244" at bounding box center [274, 133] width 56 height 12
click at [278, 133] on input "-26244" at bounding box center [276, 135] width 4 height 4
radio input "true"
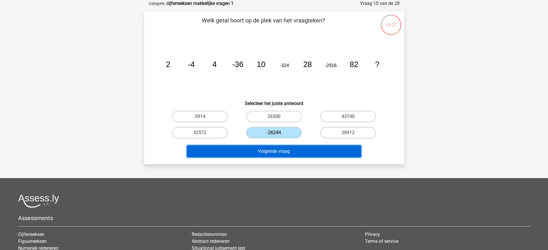
drag, startPoint x: 272, startPoint y: 148, endPoint x: 271, endPoint y: 152, distance: 4.8
click at [272, 150] on button "Volgende vraag" at bounding box center [274, 152] width 174 height 12
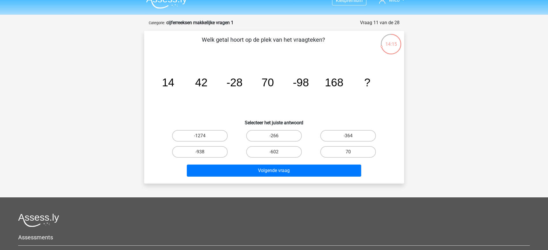
scroll to position [0, 0]
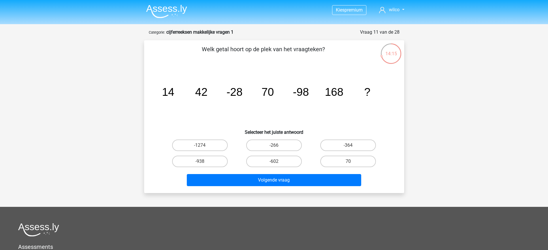
click at [176, 10] on img at bounding box center [166, 12] width 41 height 14
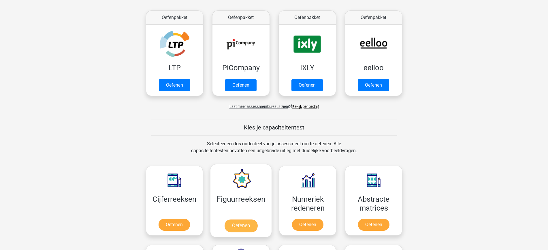
scroll to position [216, 0]
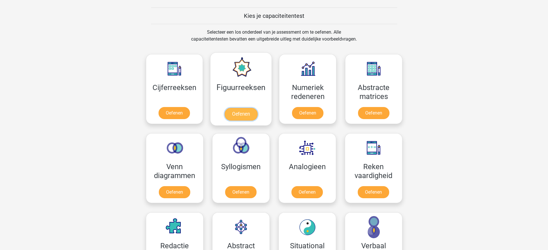
click at [247, 108] on link "Oefenen" at bounding box center [240, 114] width 33 height 13
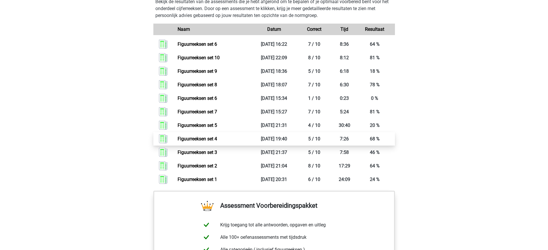
scroll to position [396, 0]
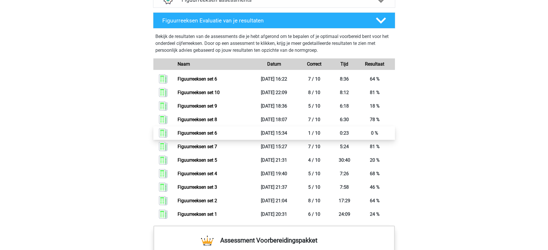
click at [217, 132] on link "Figuurreeksen set 6" at bounding box center [197, 133] width 39 height 5
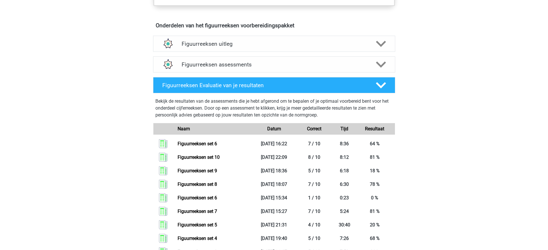
scroll to position [252, 0]
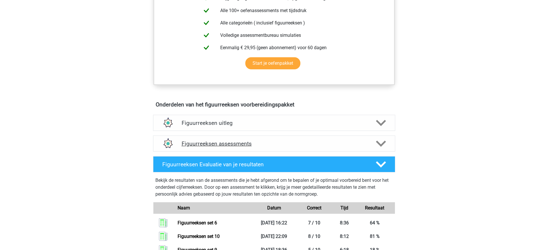
click at [227, 145] on h4 "Figuurreeksen assessments" at bounding box center [274, 144] width 185 height 7
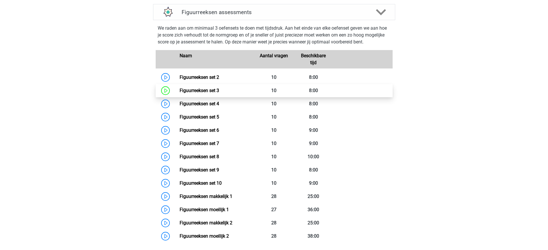
scroll to position [396, 0]
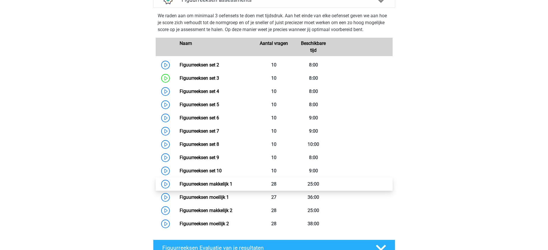
click at [232, 187] on link "Figuurreeksen makkelijk 1" at bounding box center [206, 184] width 53 height 5
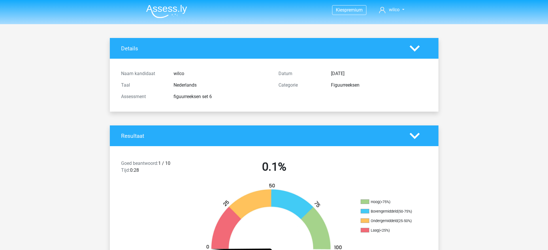
click at [415, 136] on polygon at bounding box center [414, 136] width 10 height 6
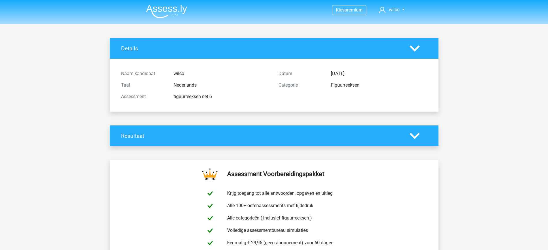
click at [415, 136] on polygon at bounding box center [414, 136] width 10 height 6
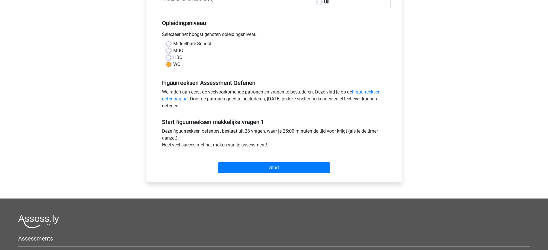
scroll to position [205, 0]
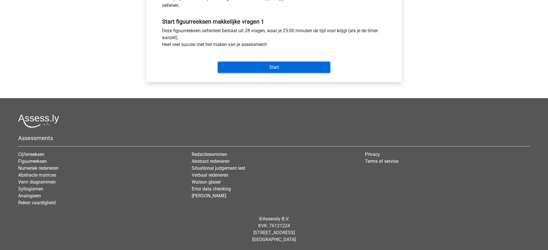
click at [257, 66] on input "Start" at bounding box center [274, 67] width 112 height 11
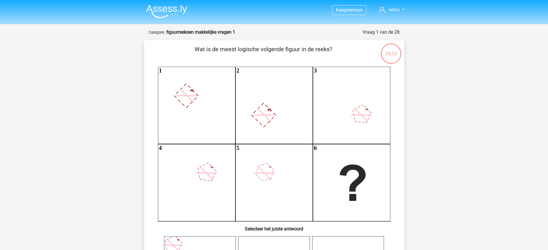
click at [154, 15] on img at bounding box center [166, 12] width 41 height 14
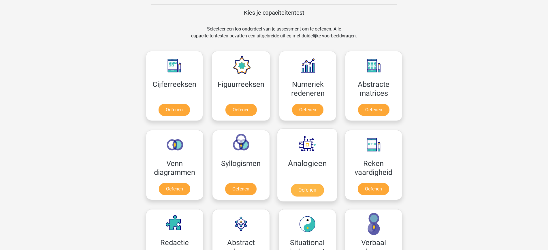
scroll to position [216, 0]
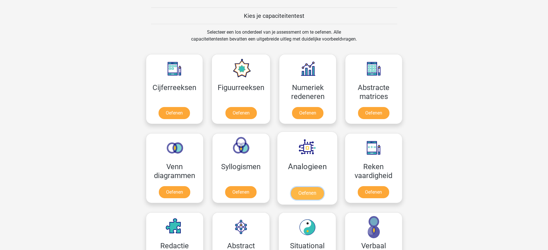
click at [307, 192] on link "Oefenen" at bounding box center [306, 193] width 33 height 13
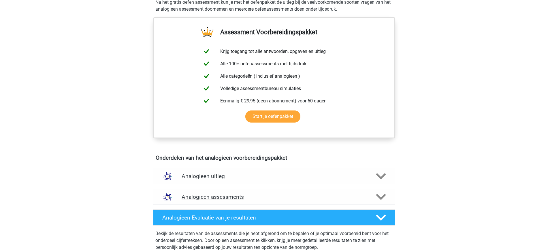
scroll to position [216, 0]
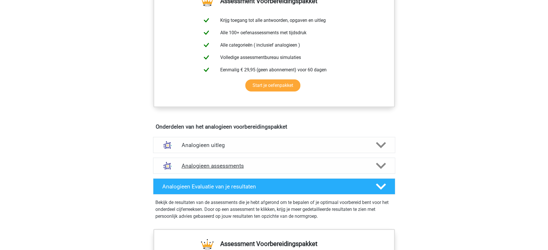
click at [226, 160] on div "Analogieen assessments" at bounding box center [274, 166] width 242 height 16
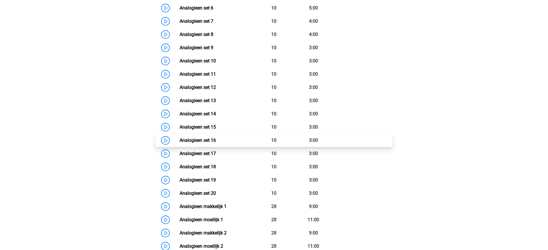
scroll to position [504, 0]
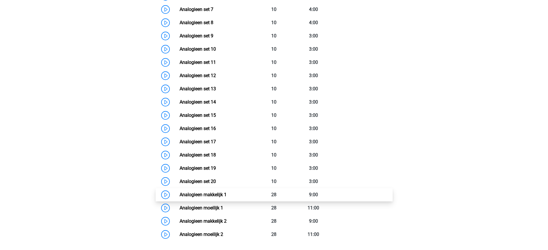
click at [212, 192] on link "Analogieen makkelijk 1" at bounding box center [203, 194] width 47 height 5
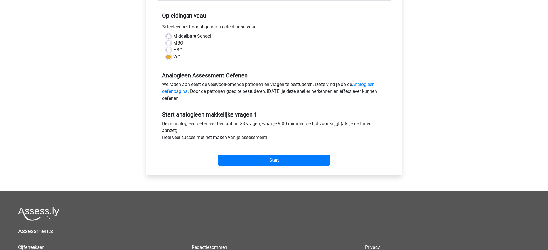
scroll to position [180, 0]
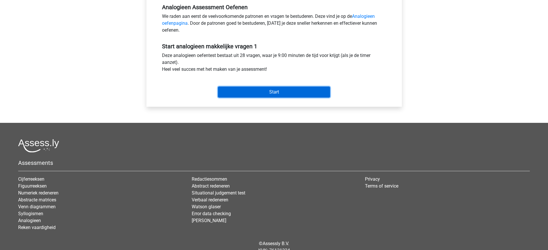
click at [254, 92] on input "Start" at bounding box center [274, 92] width 112 height 11
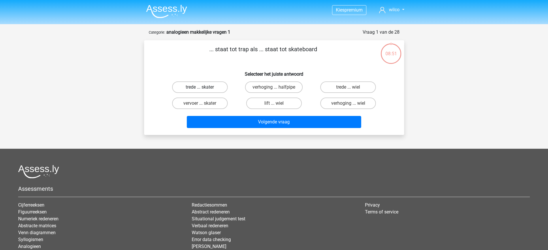
click at [205, 86] on label "trede ... skater" at bounding box center [200, 88] width 56 height 12
click at [203, 87] on input "trede ... skater" at bounding box center [202, 89] width 4 height 4
radio input "true"
click at [230, 133] on div "... staat tot trap als ... staat tot skateboard Selecteer het juiste antwoord t…" at bounding box center [274, 87] width 260 height 95
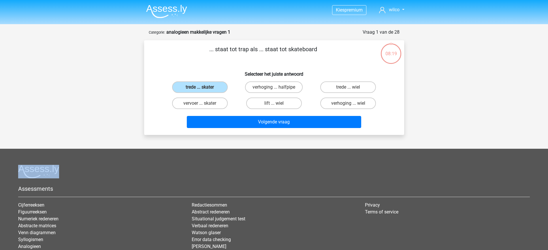
click at [230, 133] on div "... staat tot trap als ... staat tot skateboard Selecteer het juiste antwoord t…" at bounding box center [274, 87] width 260 height 95
click at [170, 147] on div "Kies premium wilco wwjdelange@live.nl" at bounding box center [274, 150] width 548 height 301
click at [89, 172] on div at bounding box center [273, 172] width 511 height 14
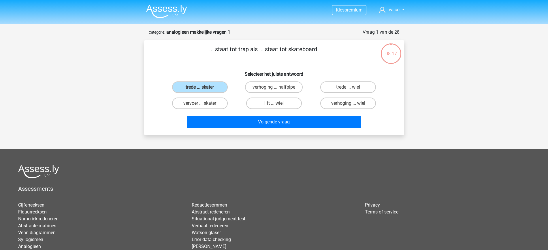
click at [75, 178] on div at bounding box center [273, 172] width 511 height 14
click at [69, 188] on h5 "Assessments" at bounding box center [273, 189] width 511 height 7
drag, startPoint x: 205, startPoint y: 48, endPoint x: 356, endPoint y: 78, distance: 154.3
click at [356, 78] on div "... staat tot trap als ... staat tot skateboard Selecteer het juiste antwoord t…" at bounding box center [273, 88] width 255 height 86
click at [352, 69] on h6 "Selecteer het juiste antwoord" at bounding box center [273, 72] width 241 height 10
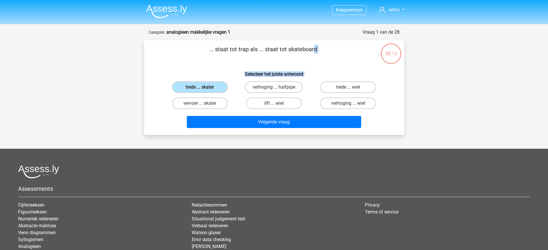
click at [332, 57] on p "... staat tot trap als ... staat tot skateboard" at bounding box center [263, 53] width 220 height 17
click at [171, 7] on img at bounding box center [166, 12] width 41 height 14
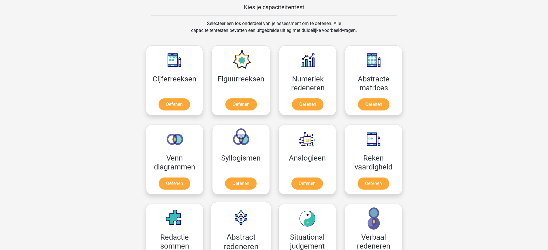
scroll to position [324, 0]
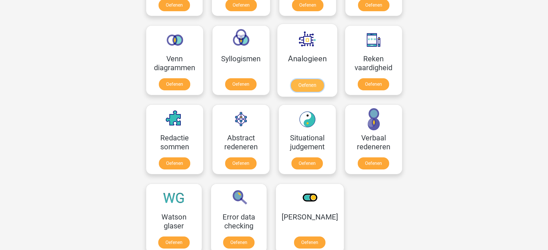
click at [304, 90] on link "Oefenen" at bounding box center [306, 85] width 33 height 13
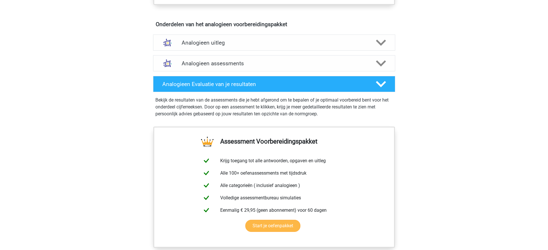
scroll to position [360, 0]
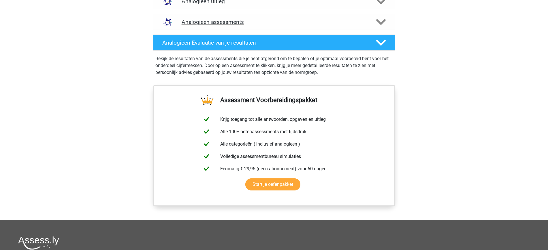
click at [235, 29] on div "Analogieen assessments" at bounding box center [274, 22] width 242 height 16
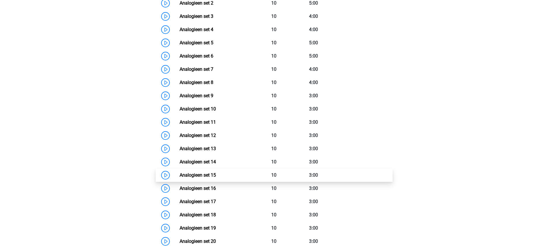
scroll to position [504, 0]
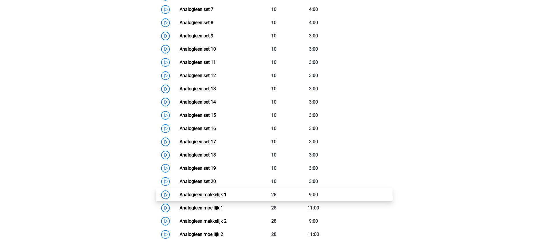
click at [227, 192] on link "Analogieen makkelijk 1" at bounding box center [203, 194] width 47 height 5
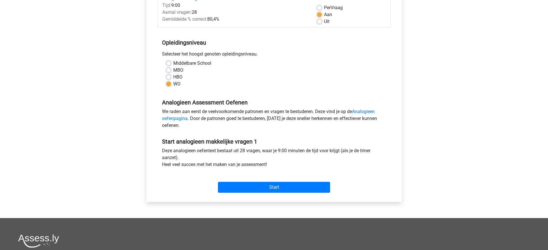
scroll to position [180, 0]
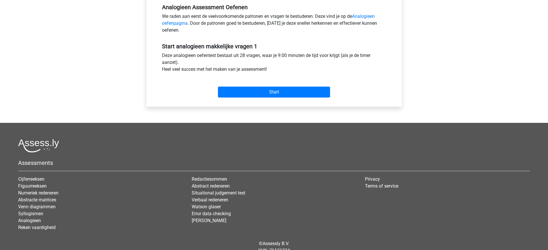
click at [278, 78] on div "Start" at bounding box center [274, 88] width 233 height 20
click at [273, 86] on div "Start" at bounding box center [274, 88] width 233 height 20
click at [273, 90] on input "Start" at bounding box center [274, 92] width 112 height 11
click at [252, 91] on input "Start" at bounding box center [274, 92] width 112 height 11
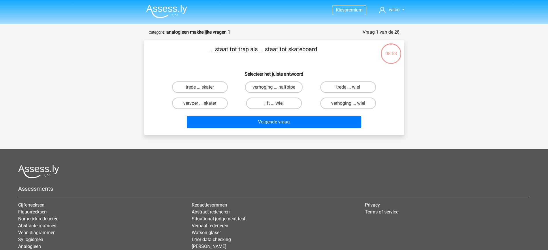
click at [307, 98] on div "lift ... wiel" at bounding box center [273, 104] width 69 height 12
click at [177, 9] on img at bounding box center [166, 12] width 41 height 14
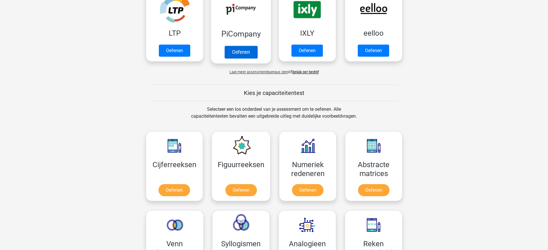
scroll to position [216, 0]
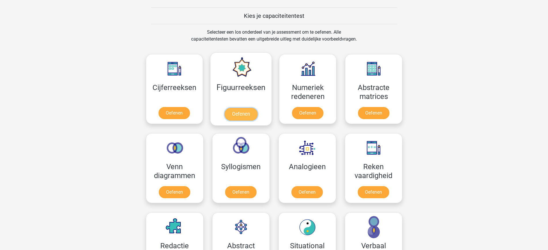
click at [241, 115] on link "Oefenen" at bounding box center [240, 114] width 33 height 13
click at [294, 195] on link "Oefenen" at bounding box center [306, 193] width 33 height 13
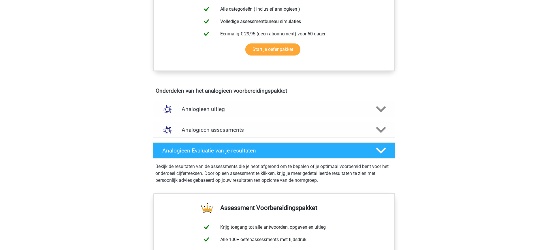
click at [232, 132] on h4 "Analogieen assessments" at bounding box center [274, 130] width 185 height 7
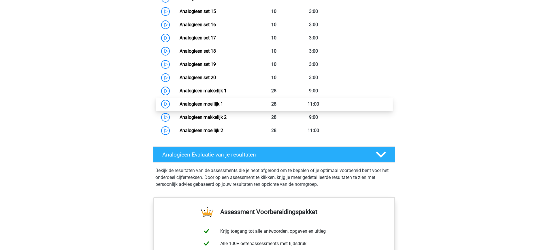
scroll to position [612, 0]
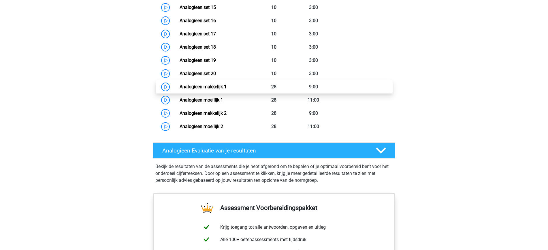
click at [216, 88] on link "Analogieen makkelijk 1" at bounding box center [203, 86] width 47 height 5
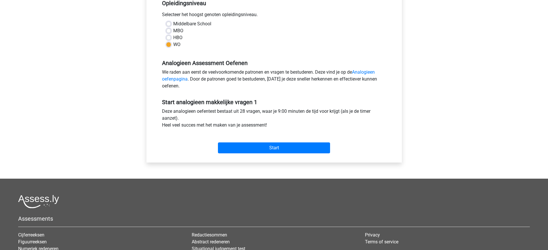
scroll to position [180, 0]
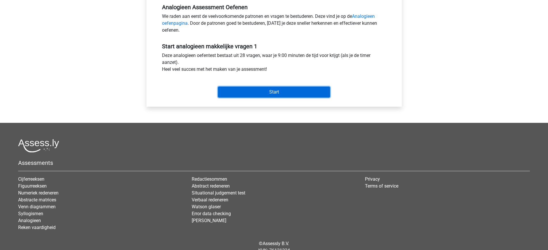
click at [278, 93] on input "Start" at bounding box center [274, 92] width 112 height 11
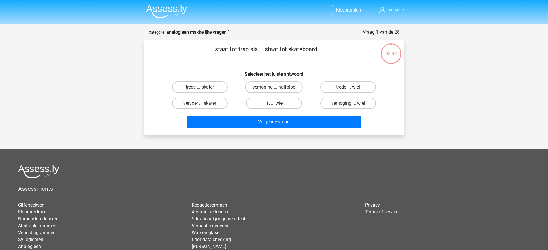
click at [343, 88] on label "trede ... wiel" at bounding box center [348, 88] width 56 height 12
click at [348, 88] on input "trede ... wiel" at bounding box center [350, 89] width 4 height 4
radio input "true"
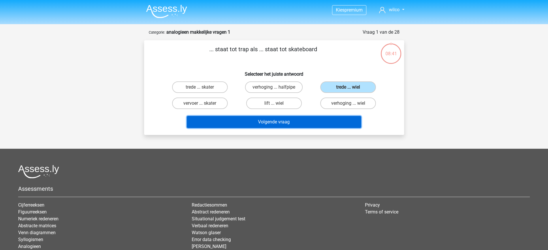
click at [303, 121] on button "Volgende vraag" at bounding box center [274, 122] width 174 height 12
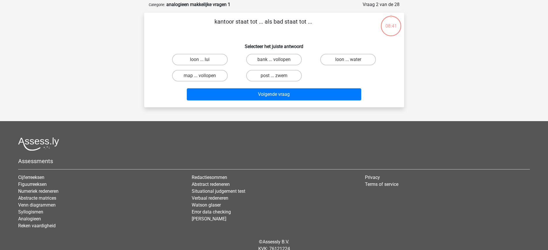
scroll to position [29, 0]
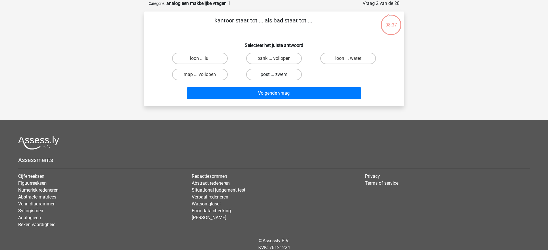
click at [261, 72] on label "post ... zwem" at bounding box center [274, 75] width 56 height 12
click at [274, 75] on input "post ... zwem" at bounding box center [276, 77] width 4 height 4
radio input "true"
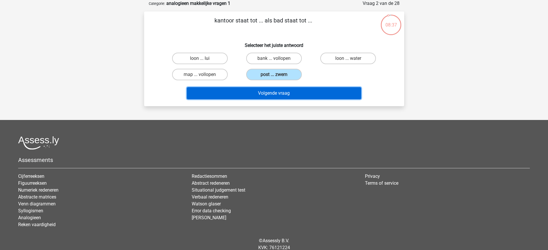
click at [269, 97] on button "Volgende vraag" at bounding box center [274, 93] width 174 height 12
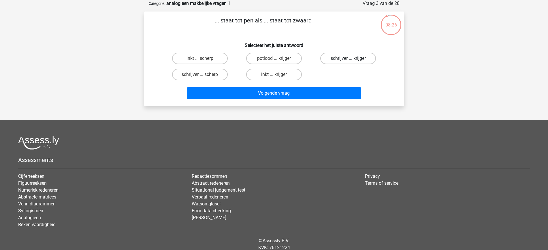
click at [336, 59] on label "schrijver ... krijger" at bounding box center [348, 59] width 56 height 12
click at [348, 59] on input "schrijver ... krijger" at bounding box center [350, 60] width 4 height 4
radio input "true"
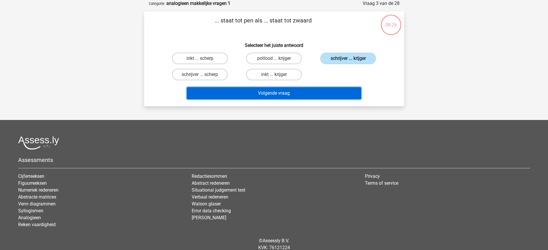
click at [303, 90] on button "Volgende vraag" at bounding box center [274, 93] width 174 height 12
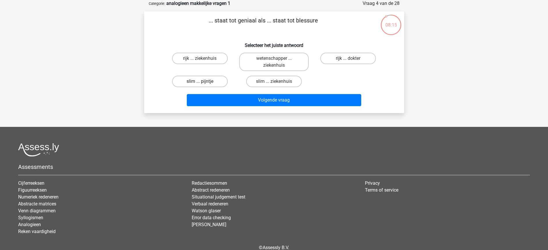
click at [197, 84] on label "slim ... pijntje" at bounding box center [200, 82] width 56 height 12
click at [200, 84] on input "slim ... pijntje" at bounding box center [202, 84] width 4 height 4
radio input "true"
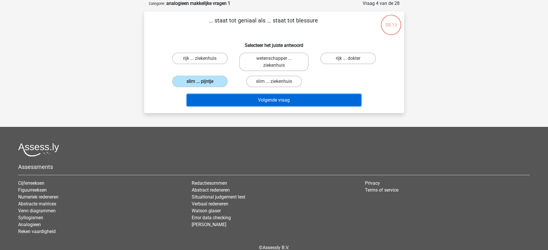
click at [214, 101] on button "Volgende vraag" at bounding box center [274, 100] width 174 height 12
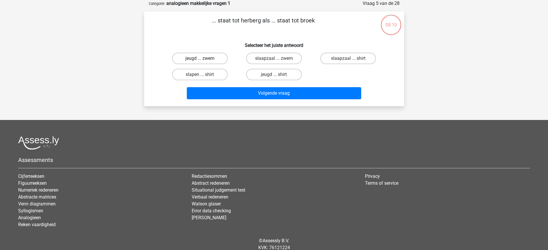
click at [215, 59] on label "jeugd ... zwem" at bounding box center [200, 59] width 56 height 12
click at [203, 59] on input "jeugd ... zwem" at bounding box center [202, 60] width 4 height 4
radio input "true"
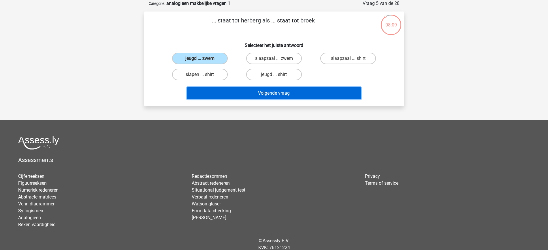
click at [257, 96] on button "Volgende vraag" at bounding box center [274, 93] width 174 height 12
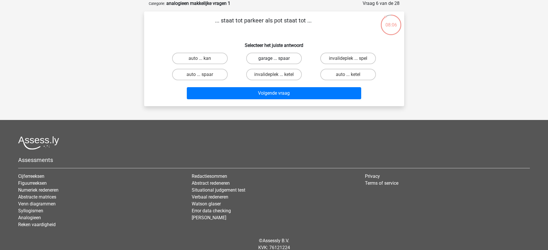
click at [257, 57] on label "garage ... spaar" at bounding box center [274, 59] width 56 height 12
click at [274, 58] on input "garage ... spaar" at bounding box center [276, 60] width 4 height 4
radio input "true"
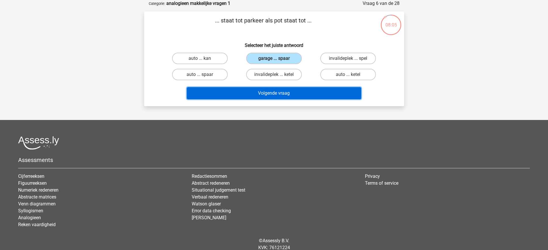
click at [269, 95] on button "Volgende vraag" at bounding box center [274, 93] width 174 height 12
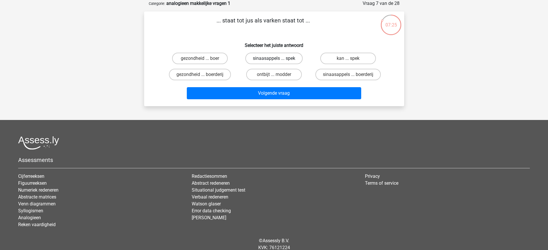
click at [261, 61] on label "sinaasappels ... spek" at bounding box center [273, 59] width 57 height 12
click at [274, 61] on input "sinaasappels ... spek" at bounding box center [276, 60] width 4 height 4
radio input "true"
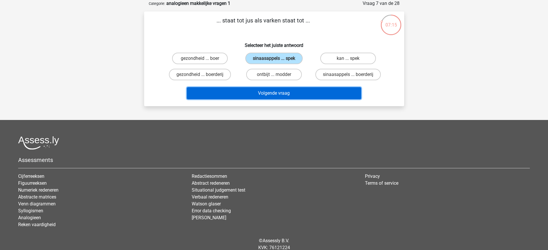
click at [275, 95] on button "Volgende vraag" at bounding box center [274, 93] width 174 height 12
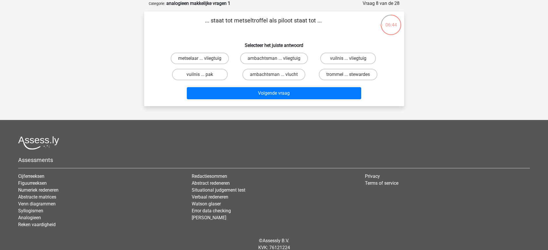
click at [203, 59] on input "metselaar ... vliegtuig" at bounding box center [202, 60] width 4 height 4
radio input "true"
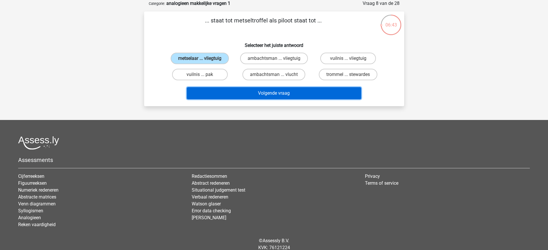
click at [245, 95] on button "Volgende vraag" at bounding box center [274, 93] width 174 height 12
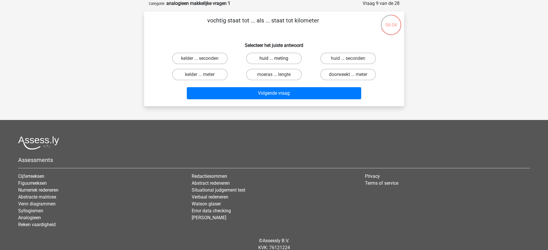
click at [291, 60] on label "huid ... meting" at bounding box center [274, 59] width 56 height 12
click at [278, 60] on input "huid ... meting" at bounding box center [276, 60] width 4 height 4
radio input "true"
click at [218, 58] on label "kelder ... seconden" at bounding box center [200, 59] width 56 height 12
click at [203, 58] on input "kelder ... seconden" at bounding box center [202, 60] width 4 height 4
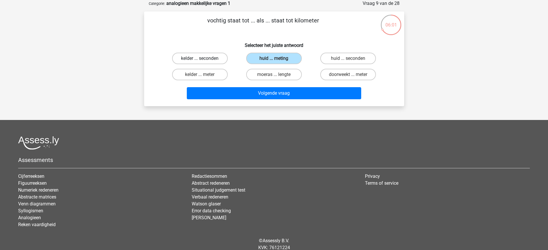
radio input "true"
click at [332, 75] on label "doorweekt ... meter" at bounding box center [348, 75] width 56 height 12
click at [348, 75] on input "doorweekt ... meter" at bounding box center [350, 77] width 4 height 4
radio input "true"
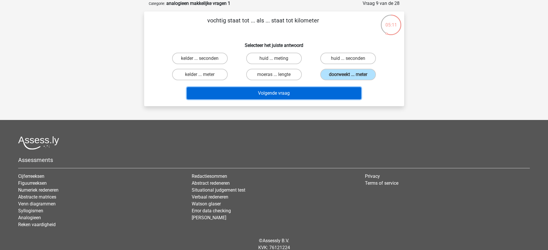
click at [317, 93] on button "Volgende vraag" at bounding box center [274, 93] width 174 height 12
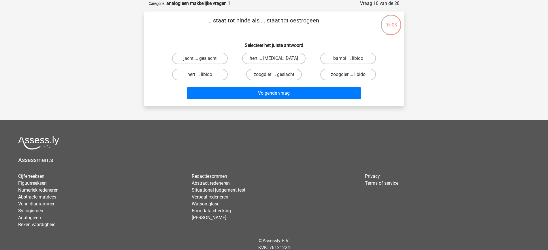
drag, startPoint x: 208, startPoint y: 20, endPoint x: 258, endPoint y: 22, distance: 49.6
click at [258, 22] on p "... staat tot hinde als ... staat tot oestrogeen" at bounding box center [263, 24] width 220 height 17
click at [256, 23] on p "... staat tot hinde als ... staat tot oestrogeen" at bounding box center [263, 24] width 220 height 17
click at [272, 58] on label "hert ... testosteron" at bounding box center [273, 59] width 63 height 12
click at [274, 58] on input "hert ... testosteron" at bounding box center [276, 60] width 4 height 4
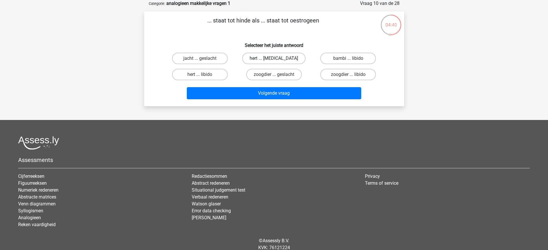
radio input "true"
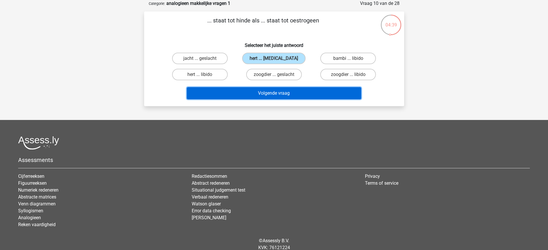
click at [279, 92] on button "Volgende vraag" at bounding box center [274, 93] width 174 height 12
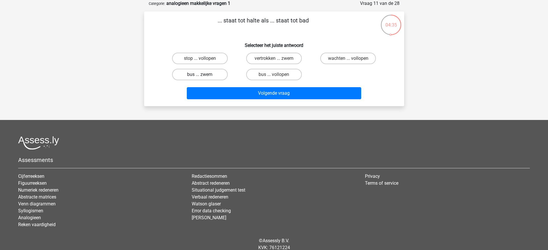
click at [205, 77] on label "bus ... zwem" at bounding box center [200, 75] width 56 height 12
click at [203, 77] on input "bus ... zwem" at bounding box center [202, 77] width 4 height 4
radio input "true"
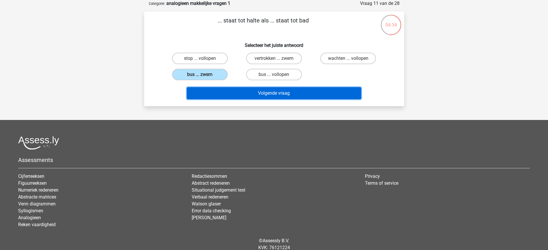
click at [219, 98] on button "Volgende vraag" at bounding box center [274, 93] width 174 height 12
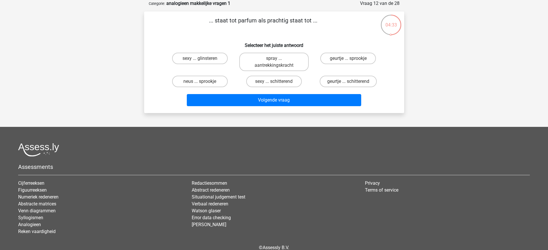
drag, startPoint x: 235, startPoint y: 26, endPoint x: 331, endPoint y: 39, distance: 96.5
click at [331, 39] on div "... staat tot parfum als prachtig staat tot ... Selecteer het juiste antwoord s…" at bounding box center [273, 62] width 255 height 93
click at [321, 38] on h6 "Selecteer het juiste antwoord" at bounding box center [273, 43] width 241 height 10
click at [350, 83] on input "geurtje ... schitterend" at bounding box center [350, 84] width 4 height 4
radio input "true"
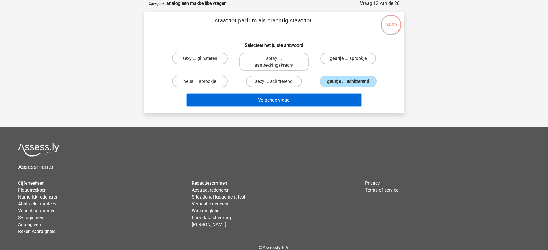
click at [303, 99] on button "Volgende vraag" at bounding box center [274, 100] width 174 height 12
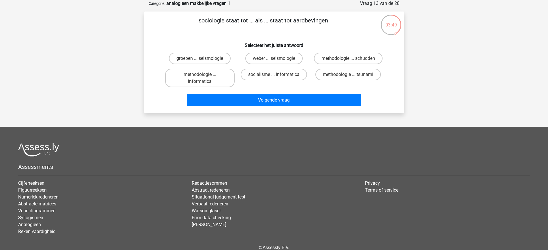
click at [203, 58] on input "groepen ... seismologie" at bounding box center [202, 60] width 4 height 4
radio input "true"
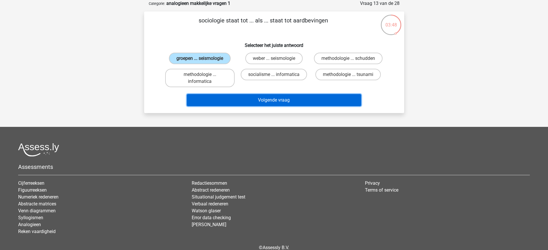
click at [244, 101] on button "Volgende vraag" at bounding box center [274, 100] width 174 height 12
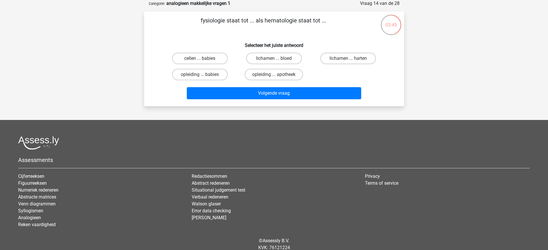
drag, startPoint x: 198, startPoint y: 25, endPoint x: 226, endPoint y: 27, distance: 28.4
click at [226, 27] on p "fysiologie staat tot ... als hematologie staat tot ..." at bounding box center [263, 24] width 220 height 17
click at [267, 58] on label "lichamen ... bloed" at bounding box center [274, 59] width 56 height 12
click at [274, 58] on input "lichamen ... bloed" at bounding box center [276, 60] width 4 height 4
radio input "true"
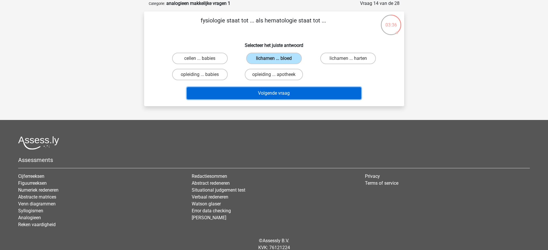
click at [267, 92] on button "Volgende vraag" at bounding box center [274, 93] width 174 height 12
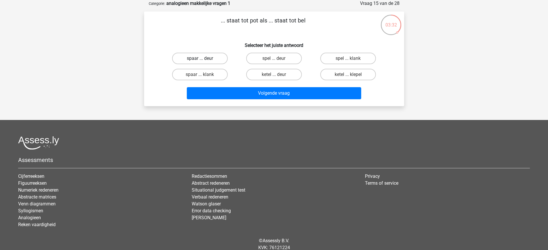
click at [194, 58] on label "spaar ... deur" at bounding box center [200, 59] width 56 height 12
click at [200, 58] on input "spaar ... deur" at bounding box center [202, 60] width 4 height 4
radio input "true"
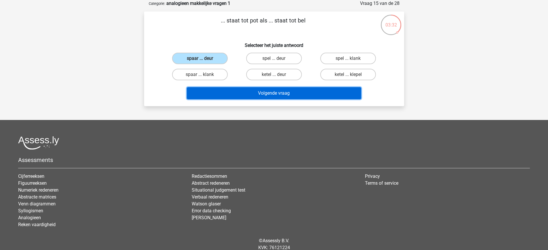
click at [221, 90] on button "Volgende vraag" at bounding box center [274, 93] width 174 height 12
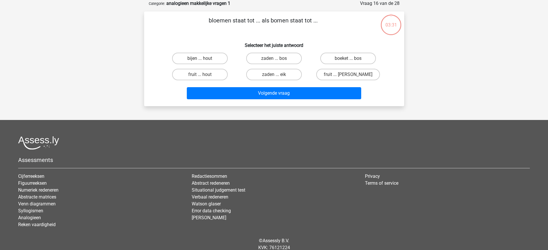
click at [242, 26] on p "bloemen staat tot ... als bomen staat tot ..." at bounding box center [263, 24] width 220 height 17
drag, startPoint x: 350, startPoint y: 56, endPoint x: 341, endPoint y: 64, distance: 11.3
click at [349, 56] on label "boeket ... bos" at bounding box center [348, 59] width 56 height 12
click at [349, 58] on input "boeket ... bos" at bounding box center [350, 60] width 4 height 4
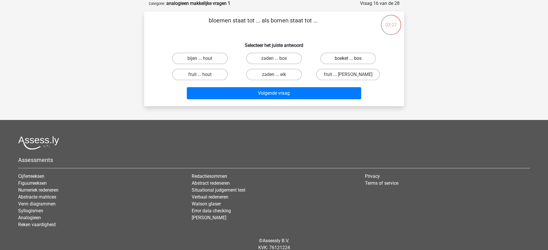
radio input "true"
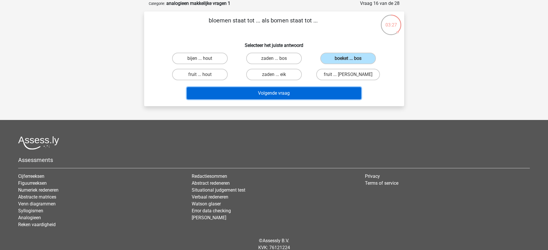
click at [340, 95] on button "Volgende vraag" at bounding box center [274, 93] width 174 height 12
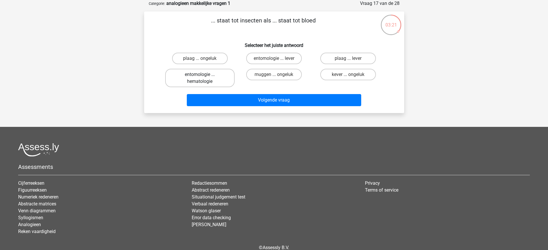
click at [214, 78] on label "entomologie ... hematologie" at bounding box center [199, 78] width 69 height 18
click at [203, 78] on input "entomologie ... hematologie" at bounding box center [202, 77] width 4 height 4
radio input "true"
click at [228, 107] on div "Volgende vraag" at bounding box center [274, 101] width 222 height 14
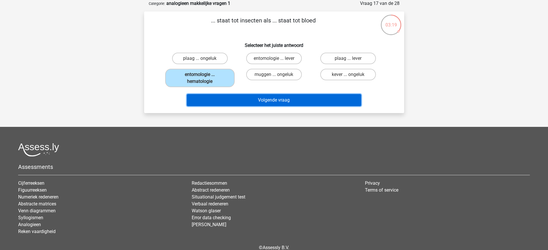
click at [227, 102] on button "Volgende vraag" at bounding box center [274, 100] width 174 height 12
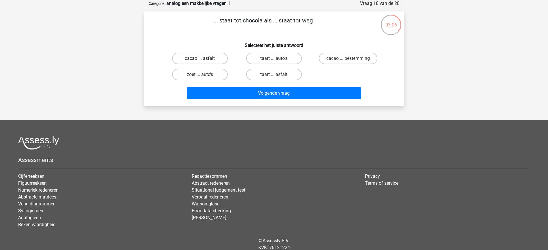
click at [210, 58] on label "cacao ... asfalt" at bounding box center [200, 59] width 56 height 12
click at [203, 58] on input "cacao ... asfalt" at bounding box center [202, 60] width 4 height 4
radio input "true"
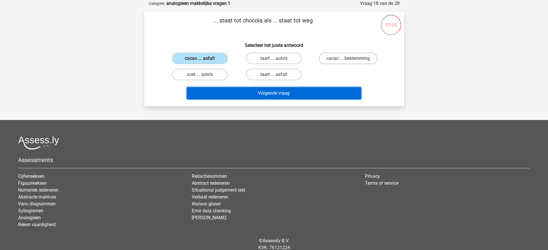
click at [249, 96] on button "Volgende vraag" at bounding box center [274, 93] width 174 height 12
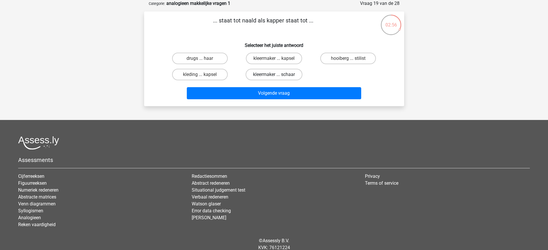
click at [269, 76] on label "kleermaker ... schaar" at bounding box center [274, 75] width 57 height 12
click at [274, 76] on input "kleermaker ... schaar" at bounding box center [276, 77] width 4 height 4
radio input "true"
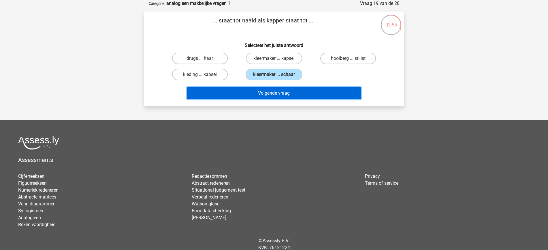
click at [274, 95] on button "Volgende vraag" at bounding box center [274, 93] width 174 height 12
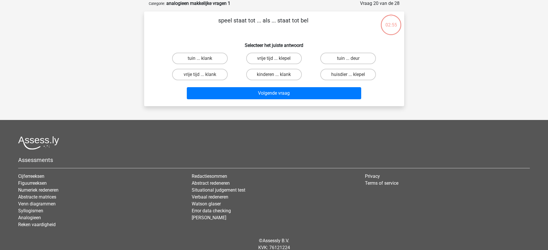
drag, startPoint x: 215, startPoint y: 21, endPoint x: 243, endPoint y: 28, distance: 28.8
click at [243, 28] on p "speel staat tot ... als ... staat tot bel" at bounding box center [263, 24] width 220 height 17
drag, startPoint x: 338, startPoint y: 64, endPoint x: 337, endPoint y: 57, distance: 7.2
click at [338, 62] on label "tuin ... deur" at bounding box center [348, 59] width 56 height 12
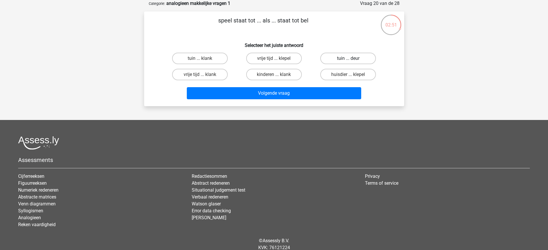
click at [348, 62] on input "tuin ... deur" at bounding box center [350, 60] width 4 height 4
radio input "true"
click at [337, 56] on label "tuin ... deur" at bounding box center [348, 59] width 56 height 12
click at [348, 58] on input "tuin ... deur" at bounding box center [350, 60] width 4 height 4
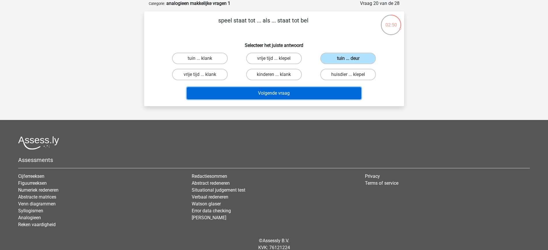
click at [307, 90] on button "Volgende vraag" at bounding box center [274, 93] width 174 height 12
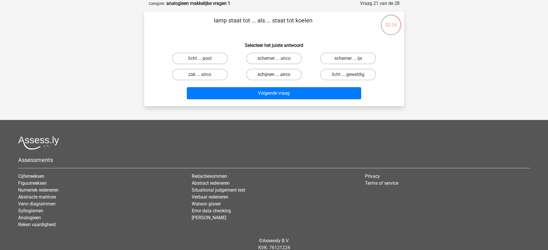
click at [261, 73] on label "schijnen ... airco" at bounding box center [274, 75] width 56 height 12
click at [274, 75] on input "schijnen ... airco" at bounding box center [276, 77] width 4 height 4
radio input "true"
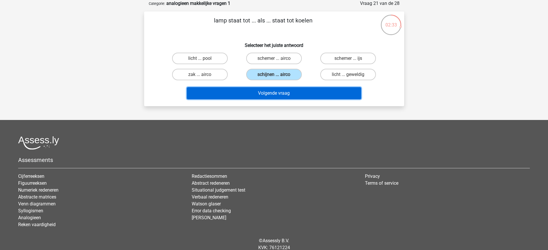
click at [253, 90] on button "Volgende vraag" at bounding box center [274, 93] width 174 height 12
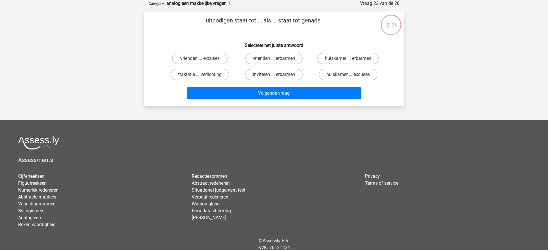
click at [262, 74] on label "inviteren ... erbarmen" at bounding box center [273, 75] width 57 height 12
click at [274, 75] on input "inviteren ... erbarmen" at bounding box center [276, 77] width 4 height 4
radio input "true"
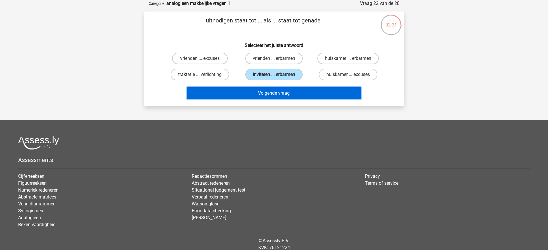
click at [262, 99] on button "Volgende vraag" at bounding box center [274, 93] width 174 height 12
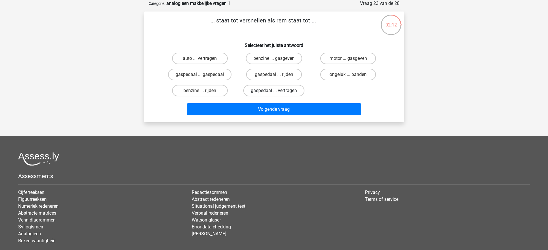
click at [266, 90] on label "gaspedaal ... vertragen" at bounding box center [273, 91] width 61 height 12
click at [274, 91] on input "gaspedaal ... vertragen" at bounding box center [276, 93] width 4 height 4
radio input "true"
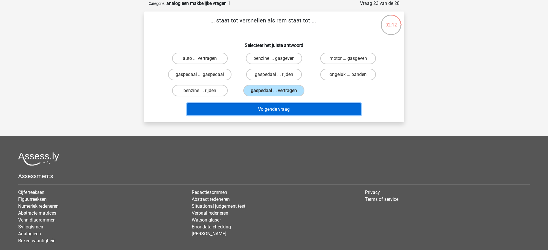
click at [263, 109] on button "Volgende vraag" at bounding box center [274, 109] width 174 height 12
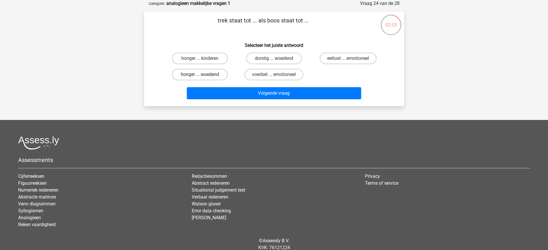
click at [222, 78] on label "honger ... woedend" at bounding box center [200, 75] width 56 height 12
click at [203, 78] on input "honger ... woedend" at bounding box center [202, 77] width 4 height 4
radio input "true"
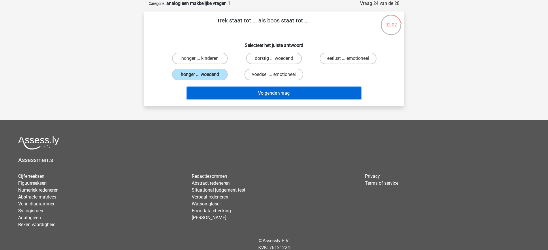
click at [254, 99] on button "Volgende vraag" at bounding box center [274, 93] width 174 height 12
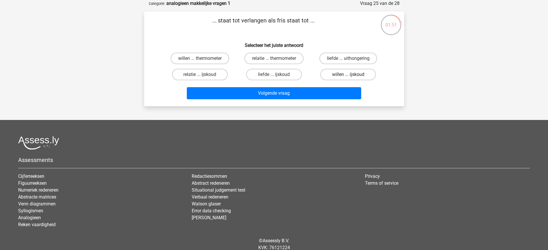
click at [335, 73] on label "willen ... ijskoud" at bounding box center [348, 75] width 56 height 12
click at [348, 75] on input "willen ... ijskoud" at bounding box center [350, 77] width 4 height 4
radio input "true"
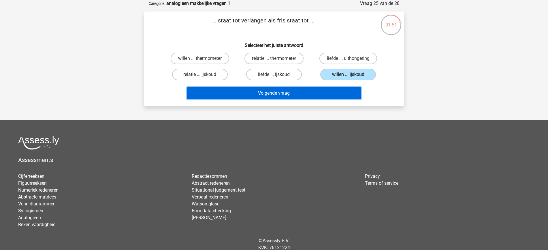
click at [321, 90] on button "Volgende vraag" at bounding box center [274, 93] width 174 height 12
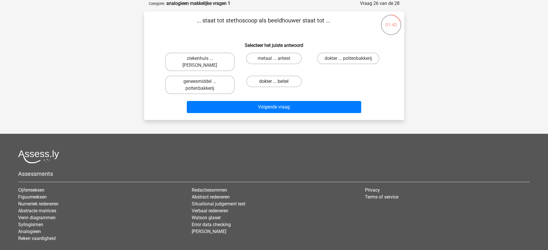
click at [278, 83] on label "dokter ... beitel" at bounding box center [274, 82] width 56 height 12
click at [278, 83] on input "dokter ... beitel" at bounding box center [276, 84] width 4 height 4
radio input "true"
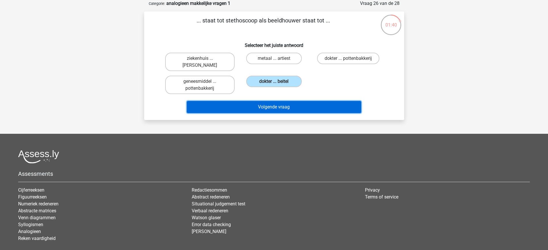
click at [285, 103] on button "Volgende vraag" at bounding box center [274, 107] width 174 height 12
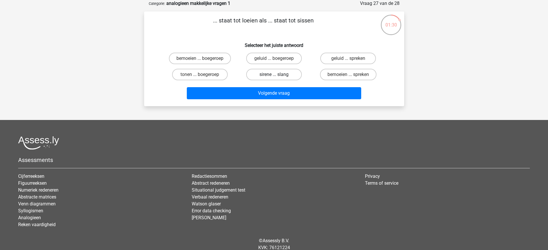
drag, startPoint x: 285, startPoint y: 76, endPoint x: 288, endPoint y: 84, distance: 8.5
click at [285, 77] on label "sirene ... slang" at bounding box center [274, 75] width 56 height 12
click at [278, 77] on input "sirene ... slang" at bounding box center [276, 77] width 4 height 4
radio input "true"
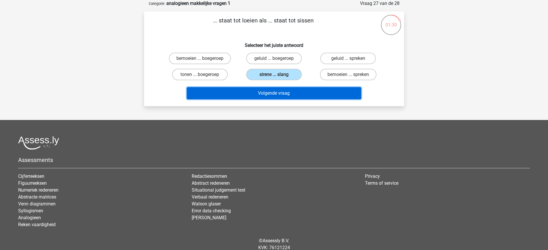
click at [292, 93] on button "Volgende vraag" at bounding box center [274, 93] width 174 height 12
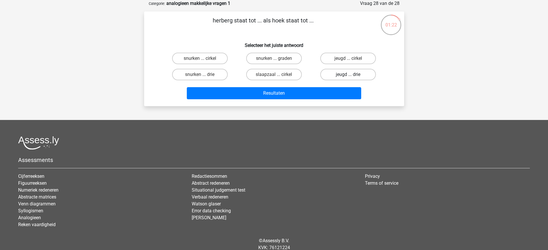
click at [342, 75] on label "jeugd ... drie" at bounding box center [348, 75] width 56 height 12
click at [348, 75] on input "jeugd ... drie" at bounding box center [350, 77] width 4 height 4
radio input "true"
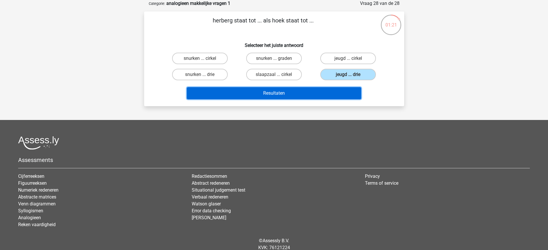
click at [326, 92] on button "Resultaten" at bounding box center [274, 93] width 174 height 12
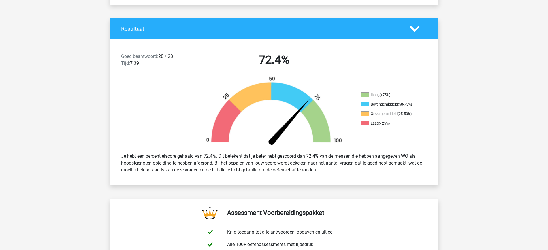
scroll to position [108, 0]
